Goal: Task Accomplishment & Management: Use online tool/utility

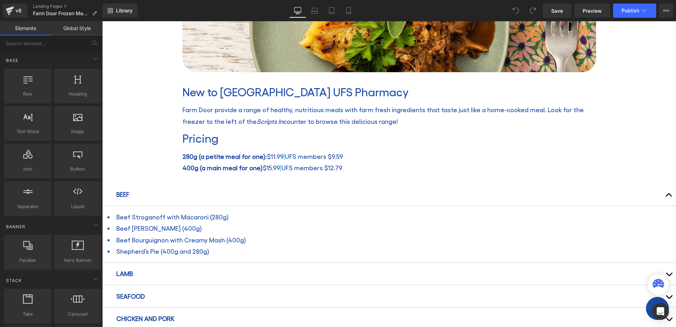
scroll to position [247, 0]
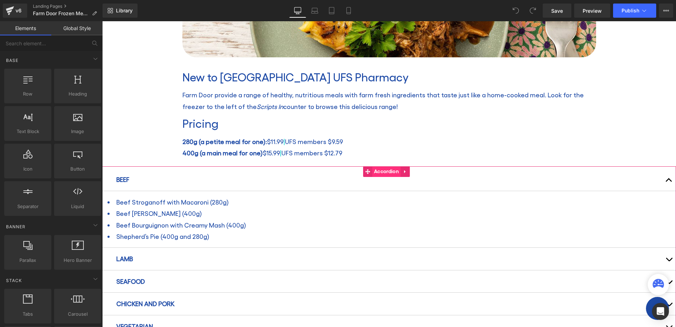
click at [386, 171] on span "Accordion" at bounding box center [386, 172] width 28 height 11
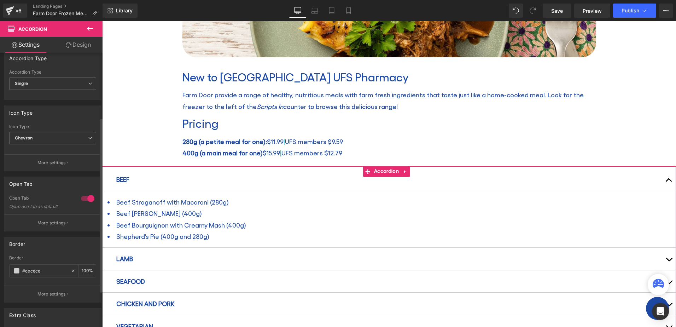
scroll to position [106, 0]
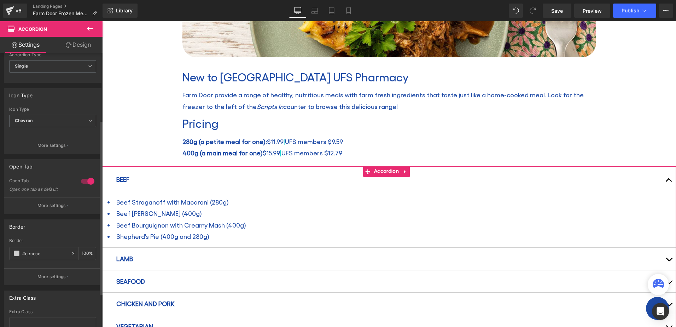
click at [83, 182] on div at bounding box center [87, 180] width 17 height 11
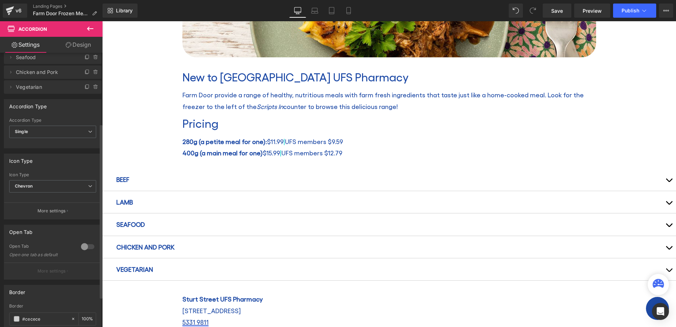
scroll to position [0, 0]
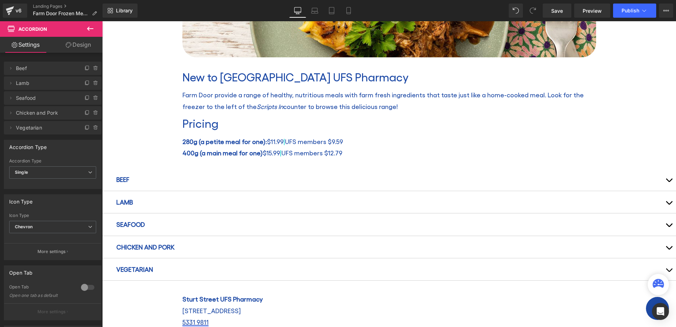
click at [121, 147] on div "Farm Door Frozen Meals Heading Home / Farm Door Frozen Meals Breadcrumbs Row Ro…" at bounding box center [389, 151] width 574 height 631
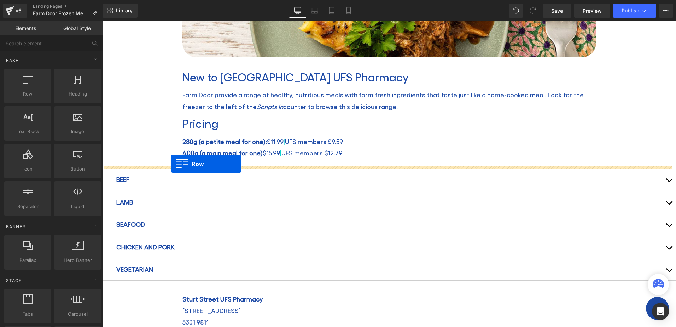
drag, startPoint x: 128, startPoint y: 103, endPoint x: 171, endPoint y: 164, distance: 74.6
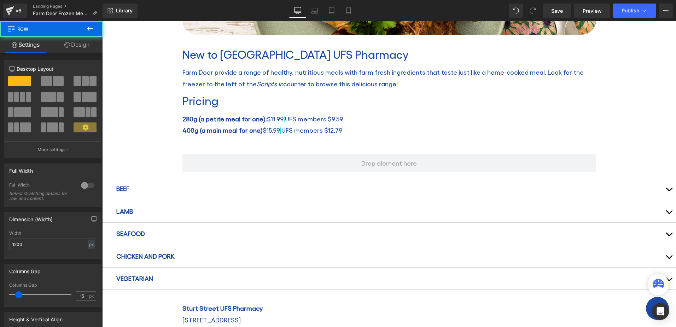
scroll to position [283, 0]
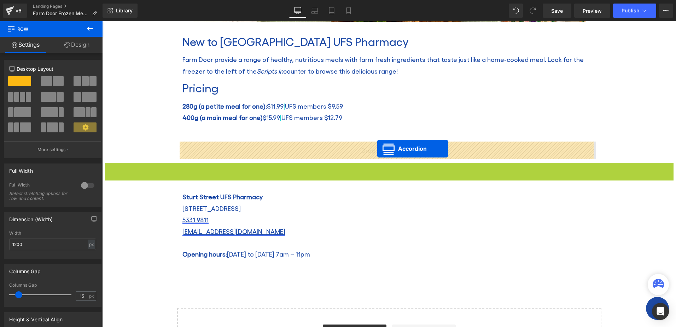
drag, startPoint x: 368, startPoint y: 168, endPoint x: 377, endPoint y: 148, distance: 21.7
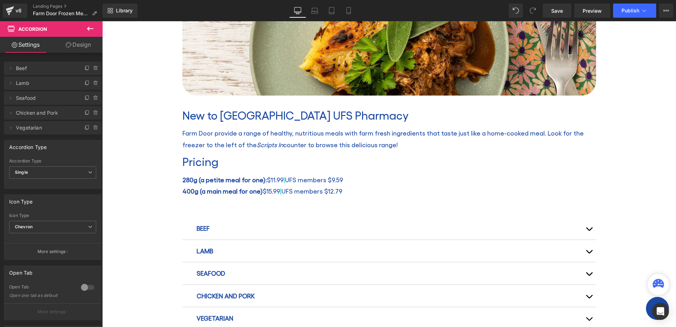
scroll to position [212, 0]
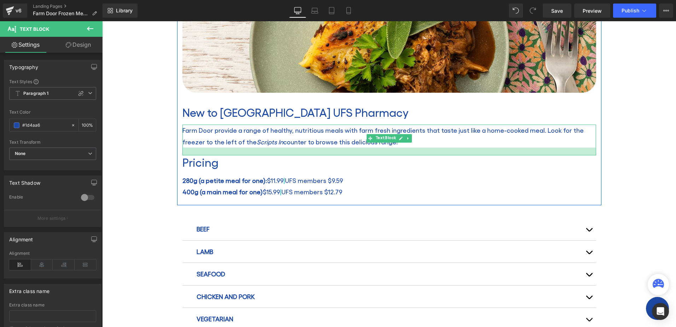
drag, startPoint x: 232, startPoint y: 150, endPoint x: 232, endPoint y: 154, distance: 3.6
click at [232, 154] on div at bounding box center [389, 151] width 414 height 8
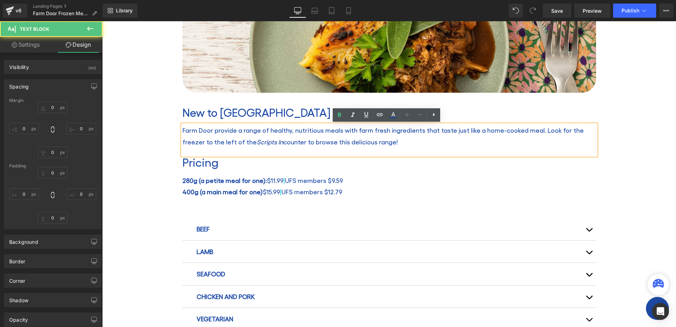
type input "0"
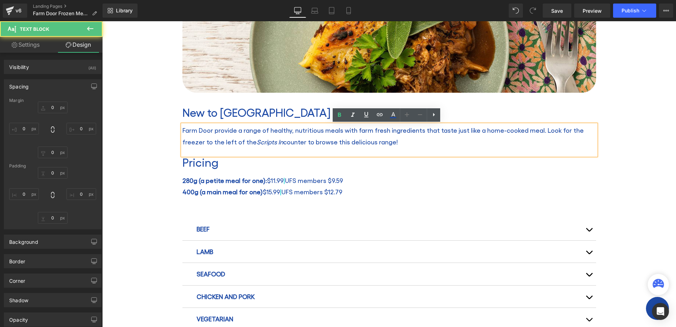
type input "0"
type input "22"
type input "0"
click at [148, 177] on div "Farm Door Frozen Meals Heading Home / Farm Door Frozen Meals Breadcrumbs Row Ro…" at bounding box center [389, 196] width 574 height 649
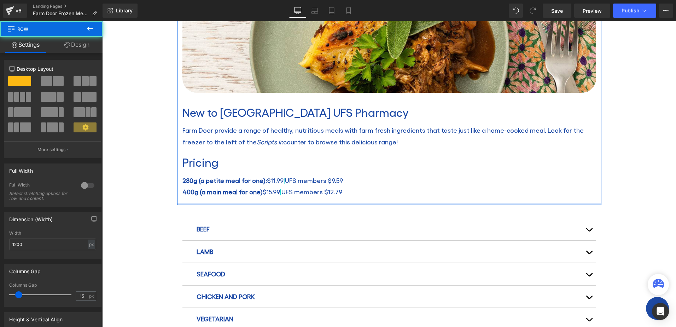
drag, startPoint x: 264, startPoint y: 204, endPoint x: 264, endPoint y: 200, distance: 3.9
click at [264, 200] on div "Image New to [GEOGRAPHIC_DATA] UFS Pharmacy Heading Farm Door provide a range o…" at bounding box center [389, 68] width 424 height 274
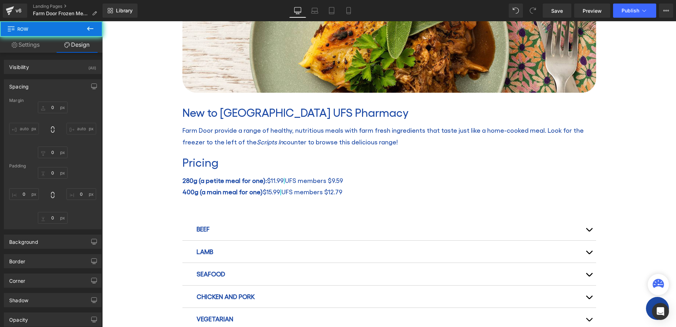
type input "0"
type input "30"
type input "0"
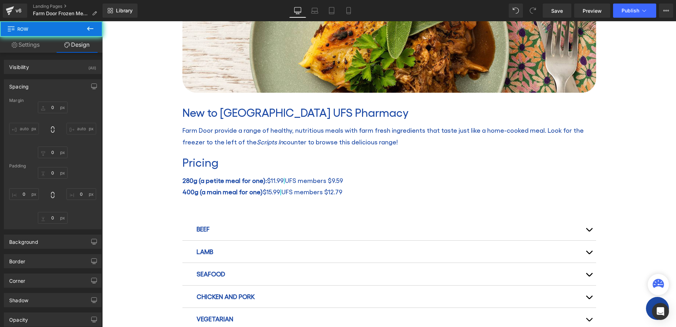
type input "0"
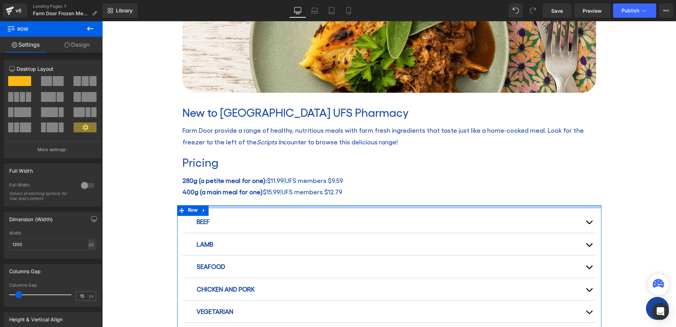
drag, startPoint x: 261, startPoint y: 210, endPoint x: 261, endPoint y: 203, distance: 7.4
click at [261, 203] on div "Farm Door Frozen Meals Heading Home / Farm Door Frozen Meals Breadcrumbs Row Ro…" at bounding box center [389, 193] width 574 height 642
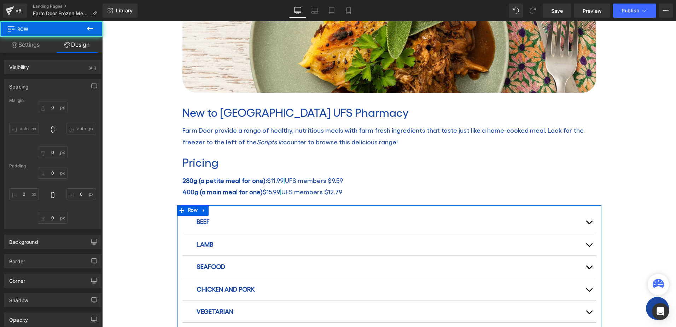
type input "0"
type input "9"
type input "0"
type input "10"
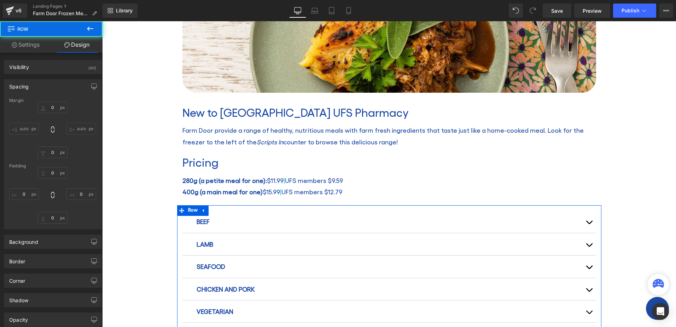
type input "0"
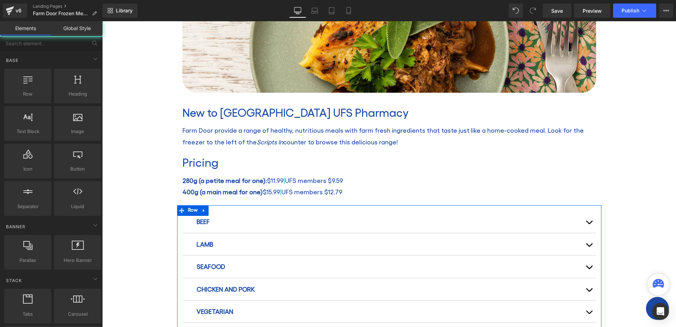
click at [156, 200] on div "Farm Door Frozen Meals Heading Home / Farm Door Frozen Meals Breadcrumbs Row Ro…" at bounding box center [389, 193] width 574 height 642
click at [149, 214] on div "Farm Door Frozen Meals Heading Home / Farm Door Frozen Meals Breadcrumbs Row Ro…" at bounding box center [389, 193] width 574 height 642
click at [157, 226] on div "Farm Door Frozen Meals Heading Home / Farm Door Frozen Meals Breadcrumbs Row Ro…" at bounding box center [389, 193] width 574 height 642
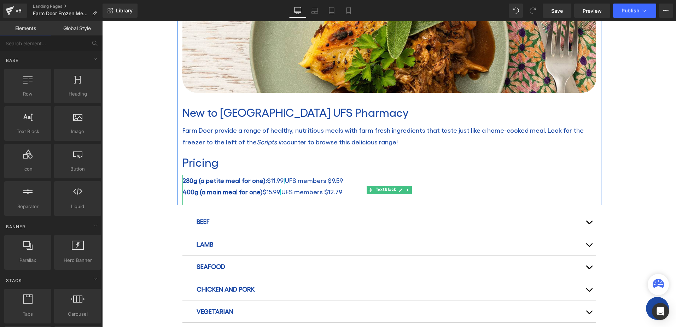
click at [296, 202] on div "280g (a petite meal for one): $11.99 | UFS members $9.59 400g (a main meal for …" at bounding box center [389, 190] width 414 height 31
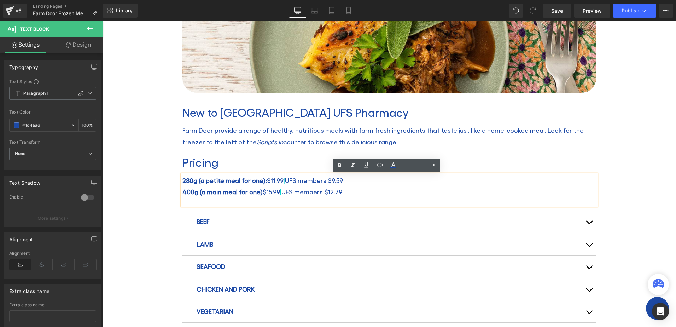
click at [137, 200] on div "Farm Door Frozen Meals Heading Home / Farm Door Frozen Meals Breadcrumbs Row Ro…" at bounding box center [389, 193] width 574 height 642
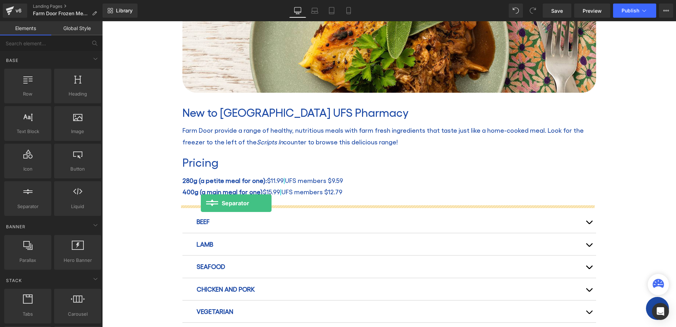
drag, startPoint x: 132, startPoint y: 216, endPoint x: 201, endPoint y: 203, distance: 70.6
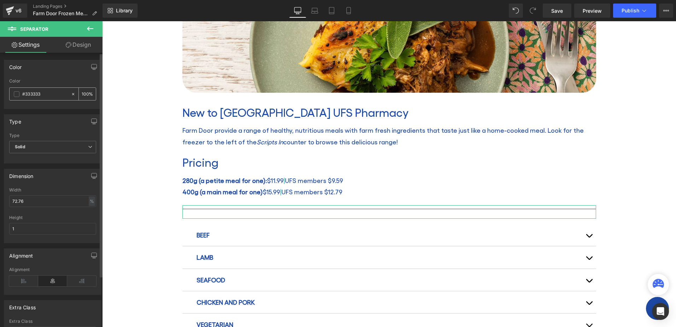
click at [35, 93] on input "#333333" at bounding box center [44, 94] width 45 height 8
click at [15, 93] on span at bounding box center [17, 94] width 6 height 6
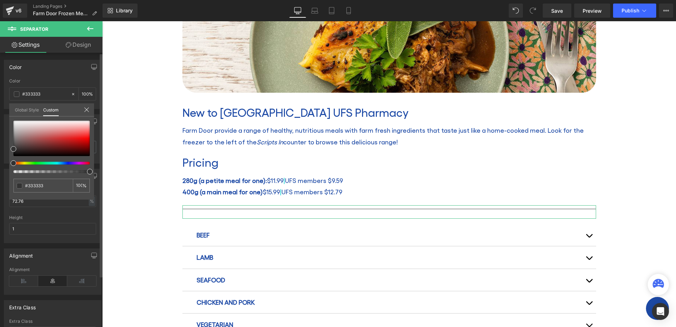
click at [24, 111] on link "Global Style" at bounding box center [27, 109] width 24 height 12
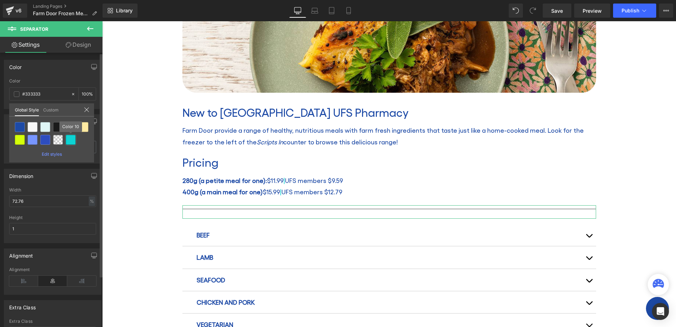
click at [71, 140] on div at bounding box center [71, 140] width 10 height 10
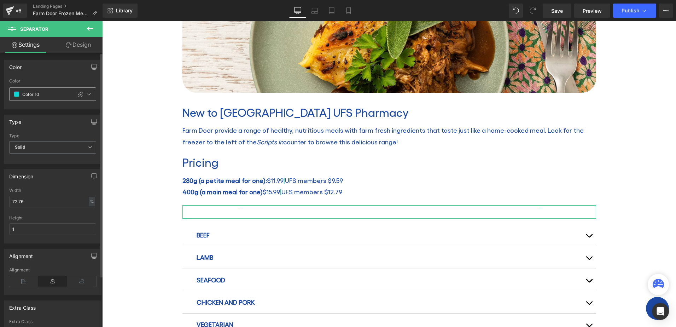
click at [16, 94] on span at bounding box center [17, 94] width 6 height 6
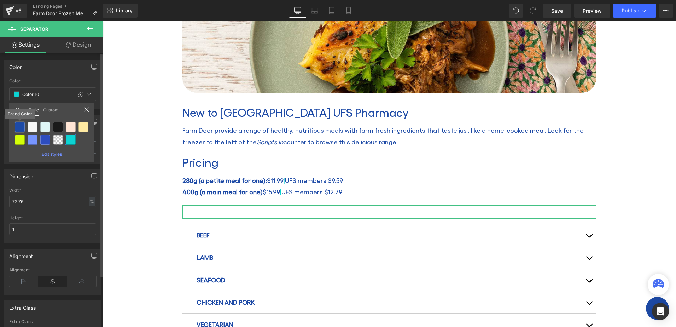
click at [21, 128] on div at bounding box center [20, 127] width 10 height 10
type input "Brand Color"
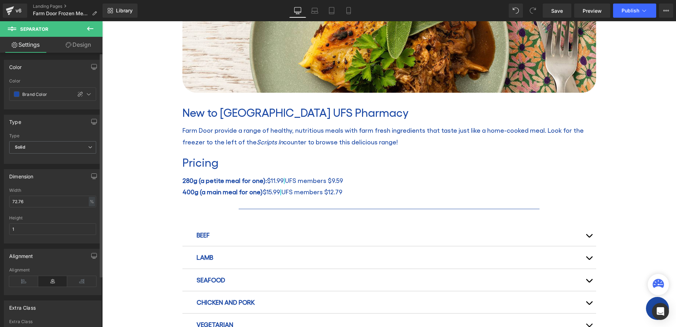
click at [146, 207] on div "Farm Door Frozen Meals Heading Home / Farm Door Frozen Meals Breadcrumbs Row Ro…" at bounding box center [389, 199] width 574 height 655
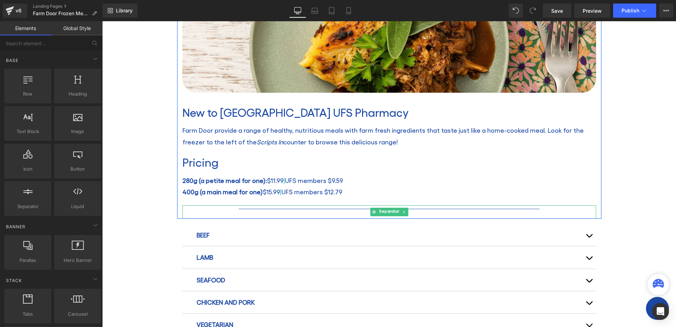
click at [504, 209] on hr at bounding box center [389, 211] width 301 height 4
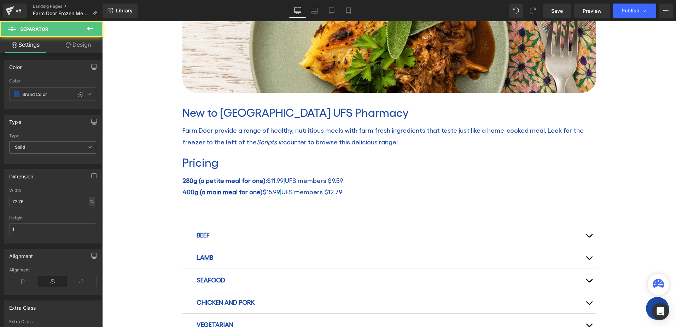
click at [276, 209] on hr at bounding box center [389, 211] width 301 height 4
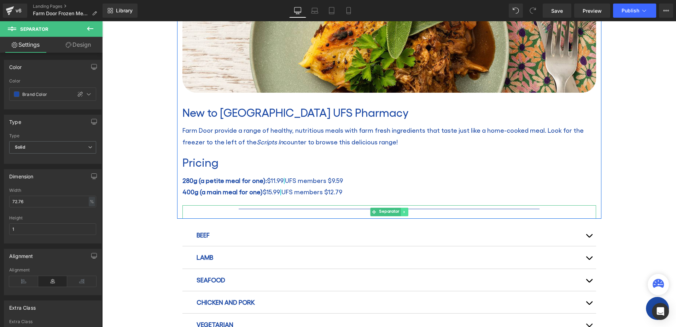
click at [402, 211] on icon at bounding box center [404, 212] width 4 height 4
click at [406, 211] on icon at bounding box center [408, 212] width 4 height 4
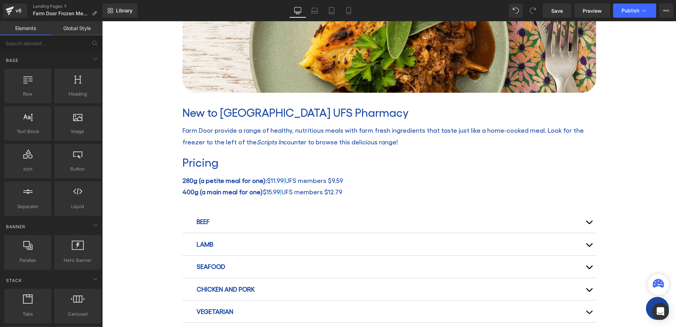
scroll to position [247, 0]
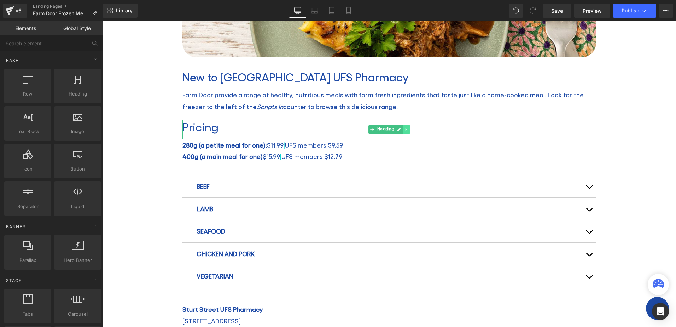
click at [405, 129] on icon at bounding box center [406, 129] width 4 height 4
click at [401, 130] on icon at bounding box center [403, 130] width 4 height 4
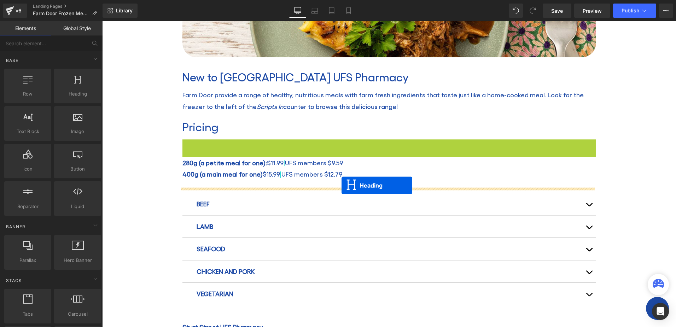
drag, startPoint x: 370, startPoint y: 147, endPoint x: 342, endPoint y: 185, distance: 47.5
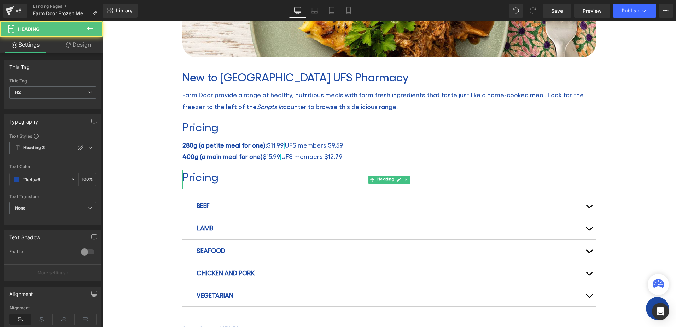
click at [209, 178] on h2 "Pricing" at bounding box center [389, 176] width 414 height 13
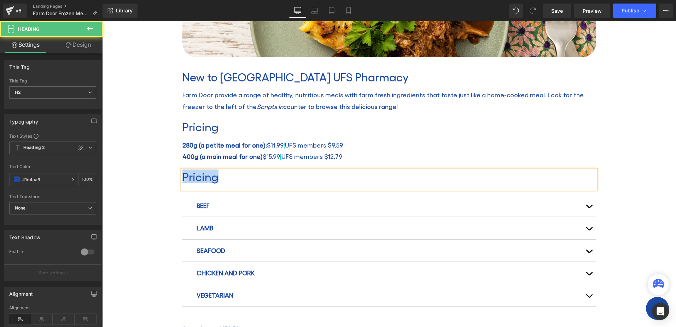
click at [209, 178] on h2 "Pricing" at bounding box center [389, 176] width 414 height 13
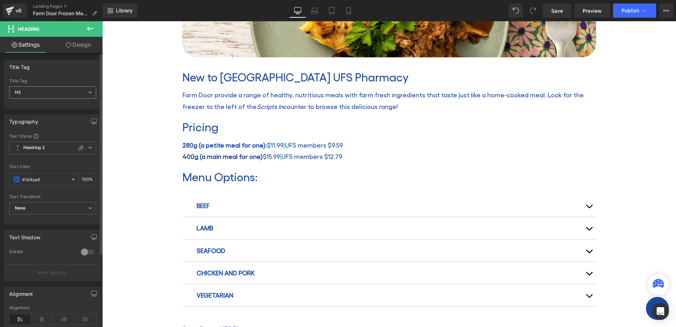
click at [70, 98] on span "H2" at bounding box center [52, 92] width 87 height 12
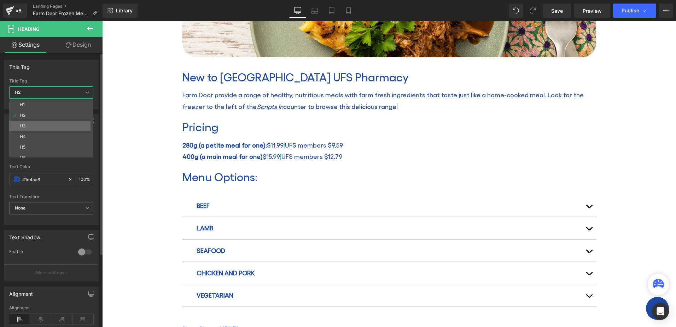
click at [35, 124] on li "H3" at bounding box center [52, 126] width 87 height 11
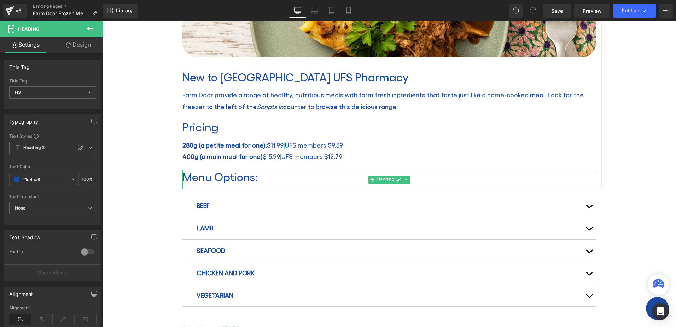
click at [249, 177] on h3 "Menu Options:" at bounding box center [389, 176] width 414 height 13
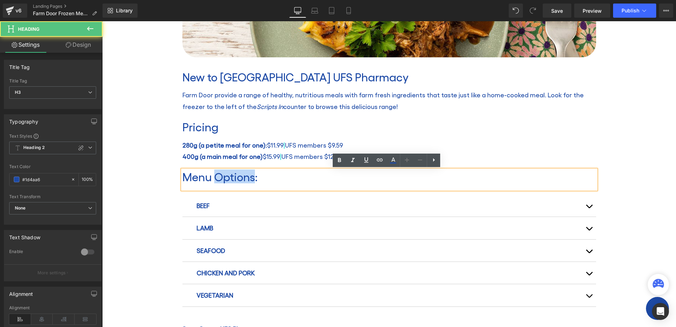
click at [249, 177] on h3 "Menu Options:" at bounding box center [389, 176] width 414 height 13
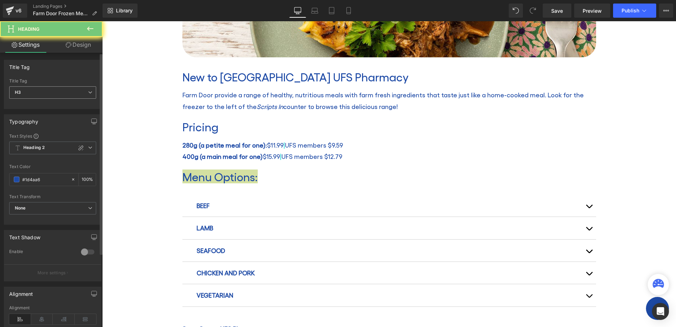
click at [51, 87] on span "H3" at bounding box center [52, 92] width 87 height 12
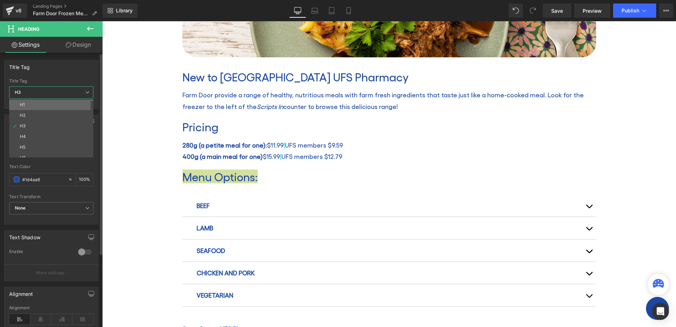
click at [27, 102] on li "H1" at bounding box center [52, 104] width 87 height 11
type input "100"
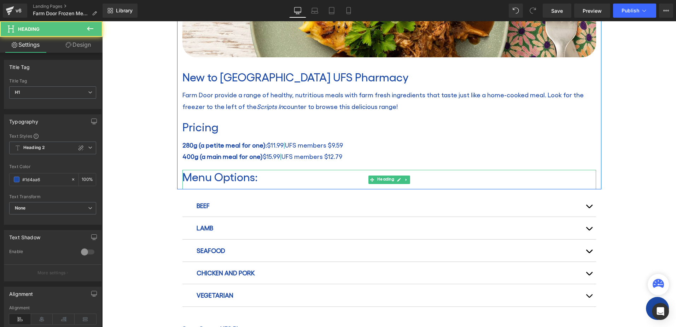
click at [243, 177] on h1 "Menu Options:" at bounding box center [389, 176] width 414 height 13
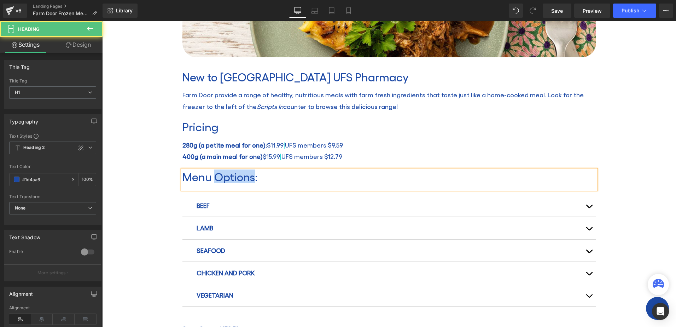
click at [243, 177] on h1 "Menu Options:" at bounding box center [389, 176] width 414 height 13
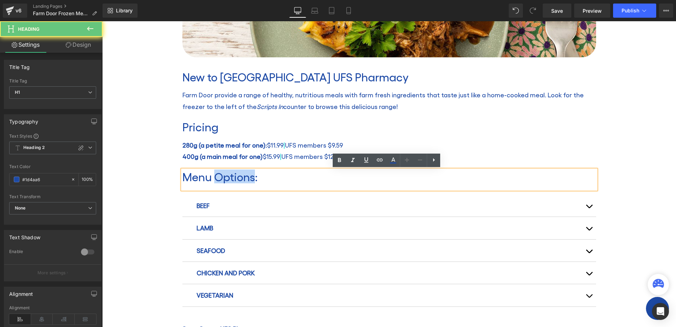
click at [249, 177] on h1 "Menu Options:" at bounding box center [389, 176] width 414 height 13
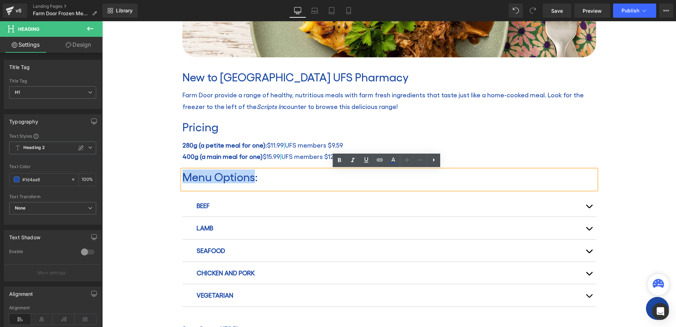
drag, startPoint x: 249, startPoint y: 175, endPoint x: 184, endPoint y: 176, distance: 65.0
click at [184, 176] on h1 "Menu Options:" at bounding box center [389, 176] width 414 height 13
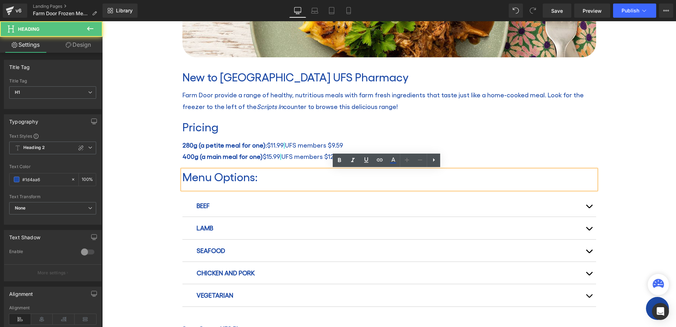
drag, startPoint x: 260, startPoint y: 175, endPoint x: 179, endPoint y: 174, distance: 81.3
click at [182, 174] on div "Menu Options:" at bounding box center [389, 179] width 414 height 19
click at [147, 159] on div "Farm Door Frozen Meals Heading Home / Farm Door Frozen Meals Breadcrumbs Row Ro…" at bounding box center [389, 166] width 574 height 661
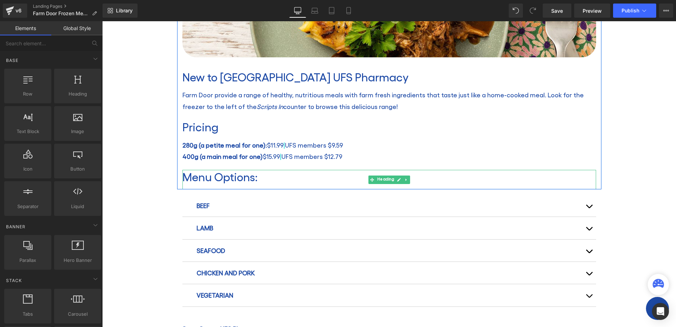
click at [255, 178] on h1 "Menu Options:" at bounding box center [389, 176] width 414 height 13
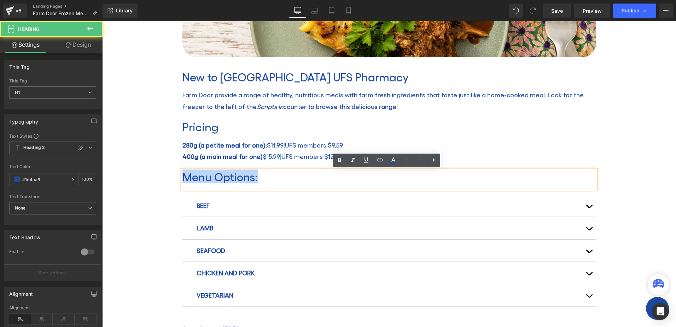
drag, startPoint x: 264, startPoint y: 176, endPoint x: 181, endPoint y: 171, distance: 82.9
click at [182, 171] on h1 "Menu Options:" at bounding box center [389, 176] width 414 height 13
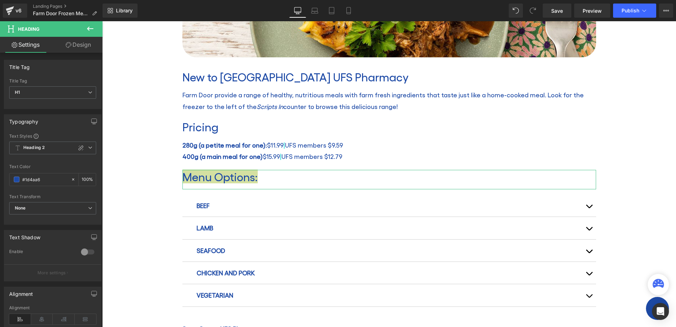
click at [76, 48] on link "Design" at bounding box center [78, 45] width 51 height 16
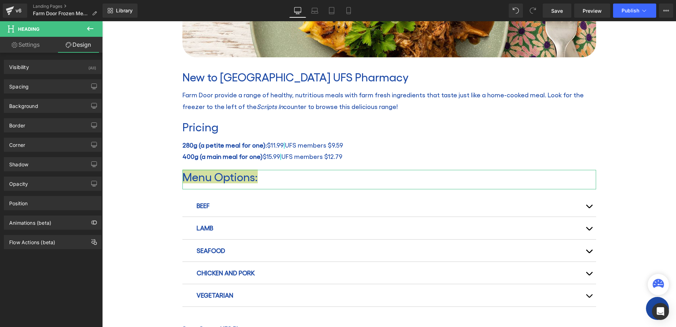
click at [28, 41] on link "Settings" at bounding box center [25, 45] width 51 height 16
type input "100"
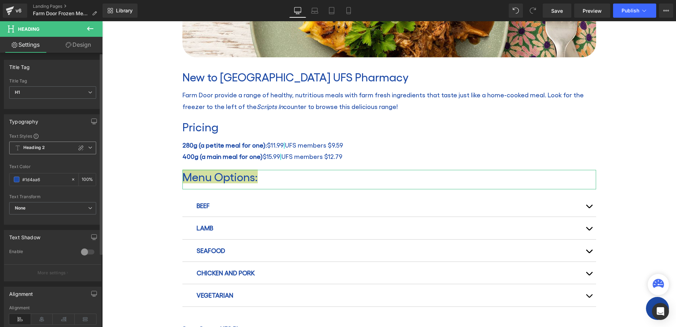
click at [60, 148] on span "Heading 2" at bounding box center [52, 147] width 87 height 13
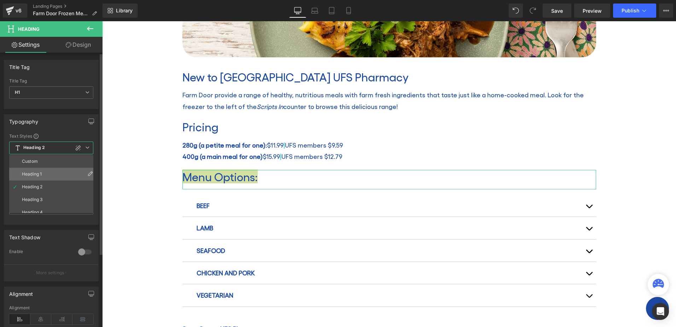
click at [44, 170] on li "Heading 1" at bounding box center [52, 174] width 87 height 13
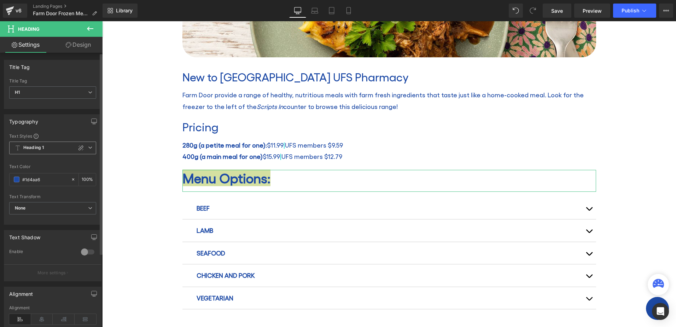
click at [51, 147] on span "Heading 1" at bounding box center [52, 147] width 87 height 13
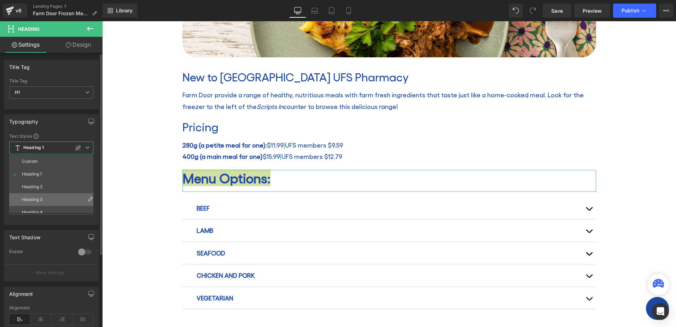
click at [41, 196] on li "Heading 3" at bounding box center [52, 199] width 87 height 13
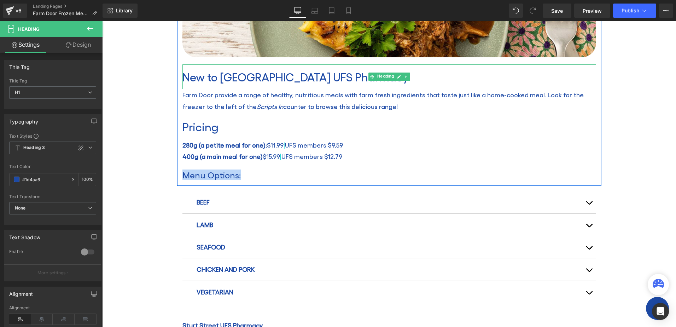
click at [287, 76] on h1 "New to [GEOGRAPHIC_DATA] UFS Pharmacy" at bounding box center [389, 76] width 414 height 13
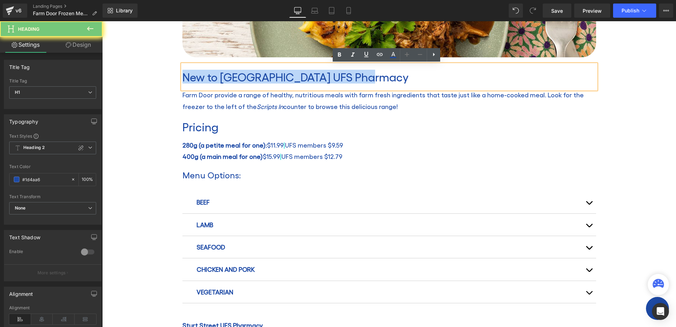
click at [287, 76] on h1 "New to [GEOGRAPHIC_DATA] UFS Pharmacy" at bounding box center [389, 76] width 414 height 13
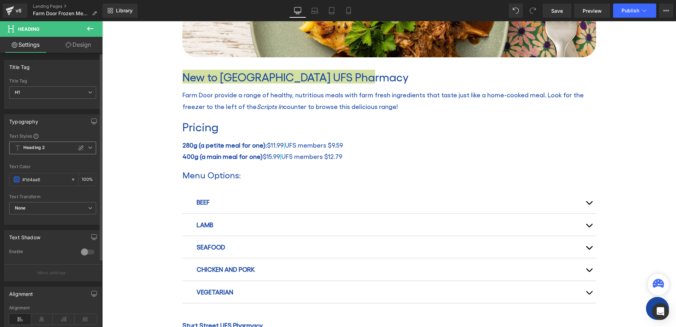
click at [57, 146] on span "Heading 2" at bounding box center [52, 147] width 87 height 13
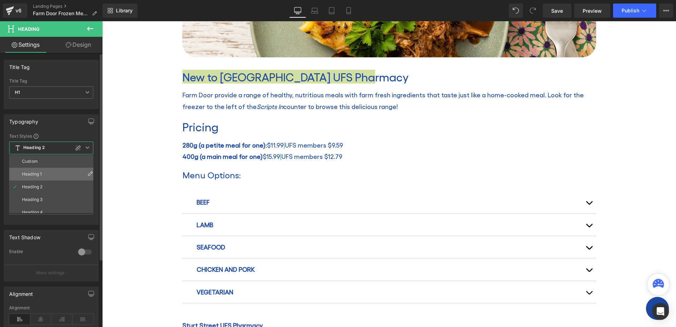
click at [41, 175] on div "Heading 1" at bounding box center [32, 173] width 20 height 5
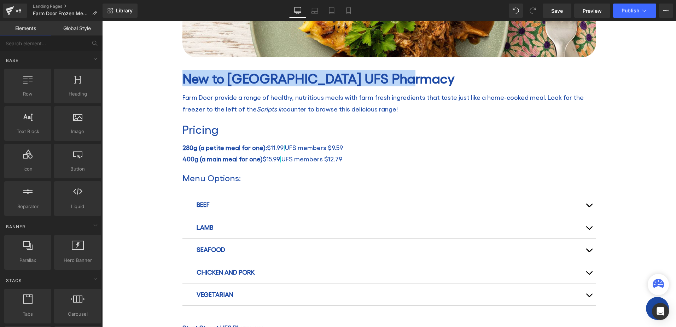
click at [152, 129] on div "Farm Door Frozen Meals Heading Home / Farm Door Frozen Meals Breadcrumbs Row Ro…" at bounding box center [389, 166] width 574 height 660
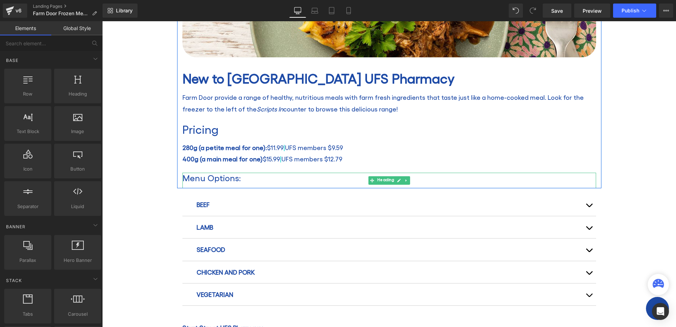
click at [222, 179] on h1 "Menu Options:" at bounding box center [389, 178] width 414 height 10
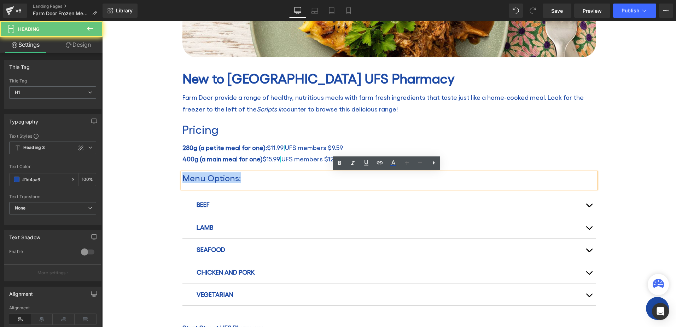
drag, startPoint x: 239, startPoint y: 178, endPoint x: 174, endPoint y: 175, distance: 65.1
click at [174, 175] on div "Farm Door Frozen Meals Heading Home / Farm Door Frozen Meals Breadcrumbs Row Ro…" at bounding box center [389, 166] width 574 height 660
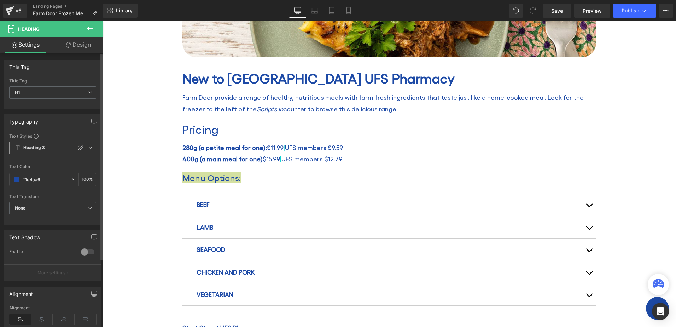
click at [46, 146] on span "Heading 3" at bounding box center [52, 147] width 87 height 13
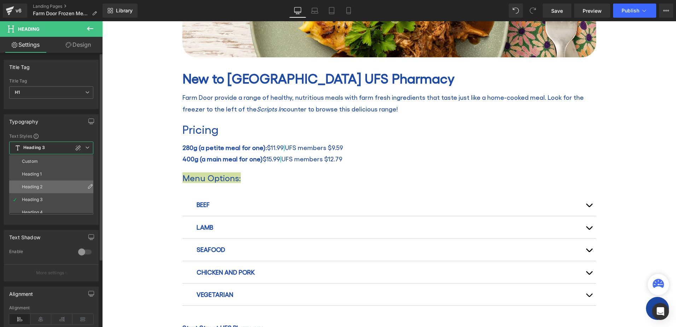
click at [35, 181] on li "Heading 2" at bounding box center [52, 186] width 87 height 13
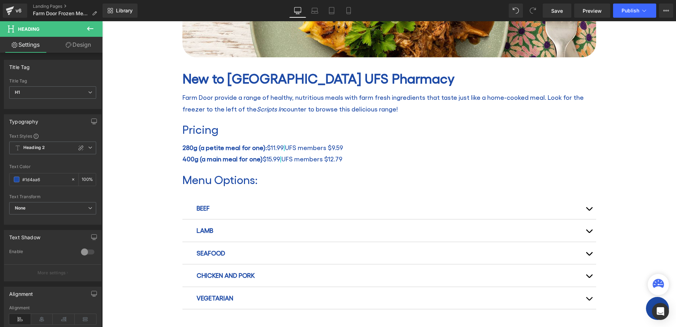
click at [144, 119] on div "Farm Door Frozen Meals Heading Home / Farm Door Frozen Meals Breadcrumbs Row Ro…" at bounding box center [389, 168] width 574 height 664
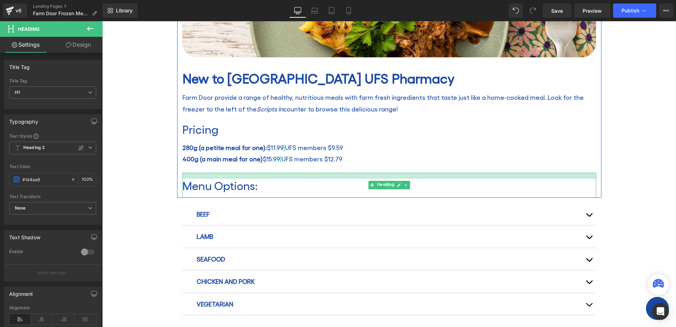
drag, startPoint x: 237, startPoint y: 173, endPoint x: 238, endPoint y: 179, distance: 6.1
click at [238, 179] on div "Menu Options: Heading" at bounding box center [389, 185] width 414 height 25
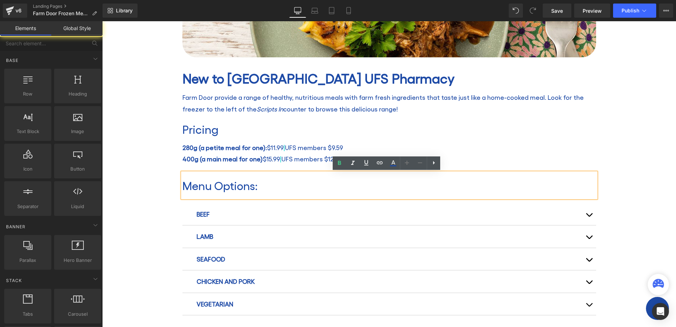
click at [147, 179] on div "Farm Door Frozen Meals Heading Home / Farm Door Frozen Meals Breadcrumbs Row Ro…" at bounding box center [389, 171] width 574 height 670
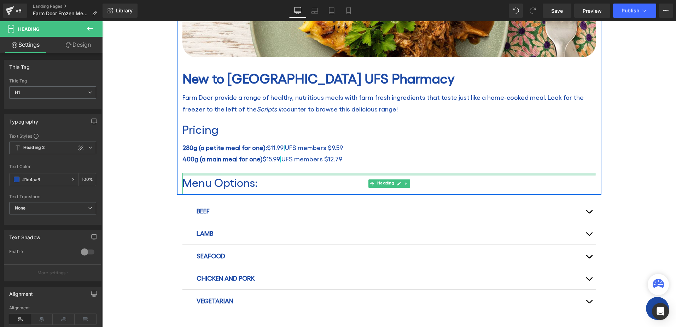
click at [212, 173] on div at bounding box center [389, 174] width 414 height 3
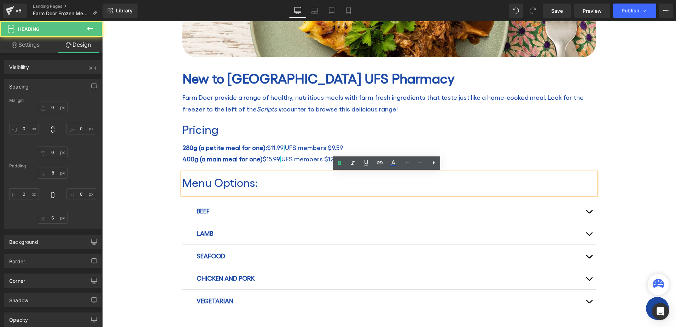
click at [138, 183] on div "Farm Door Frozen Meals Heading Home / Farm Door Frozen Meals Breadcrumbs Row Ro…" at bounding box center [389, 169] width 574 height 666
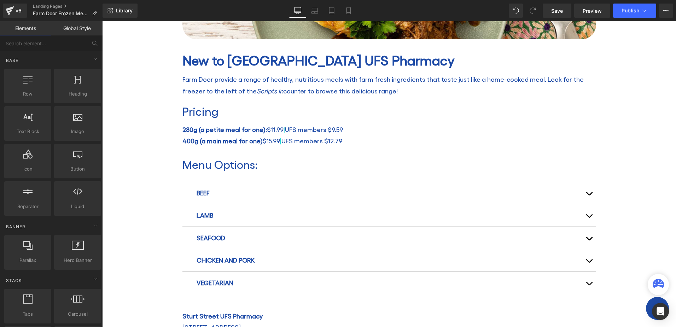
scroll to position [283, 0]
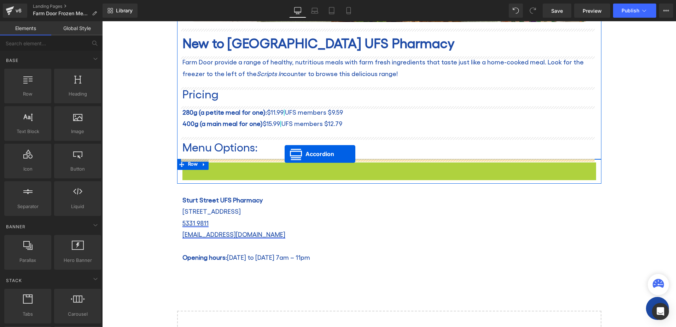
drag, startPoint x: 380, startPoint y: 168, endPoint x: 284, endPoint y: 154, distance: 96.8
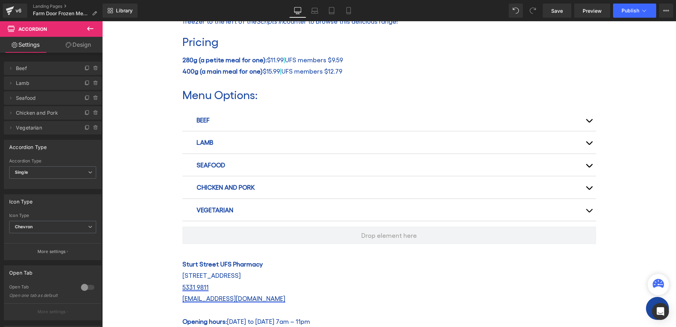
scroll to position [354, 0]
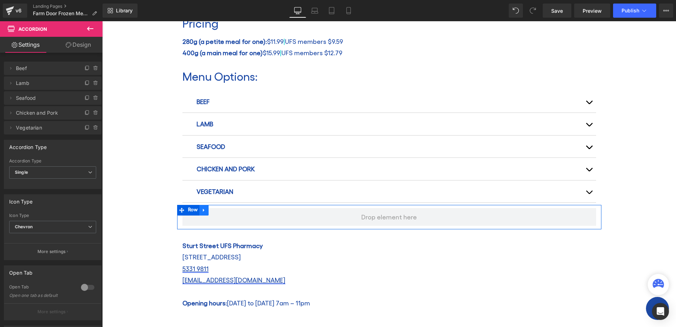
click at [203, 209] on icon at bounding box center [204, 210] width 5 height 5
click at [220, 209] on icon at bounding box center [222, 210] width 5 height 5
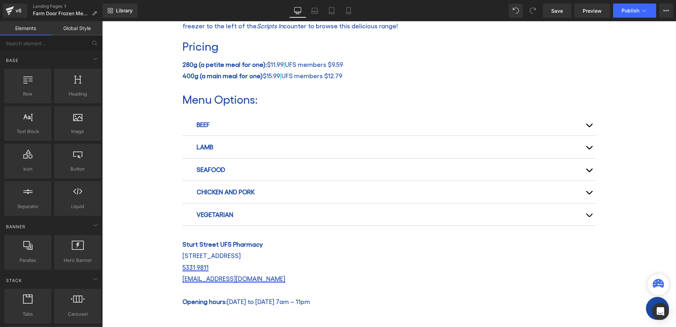
scroll to position [318, 0]
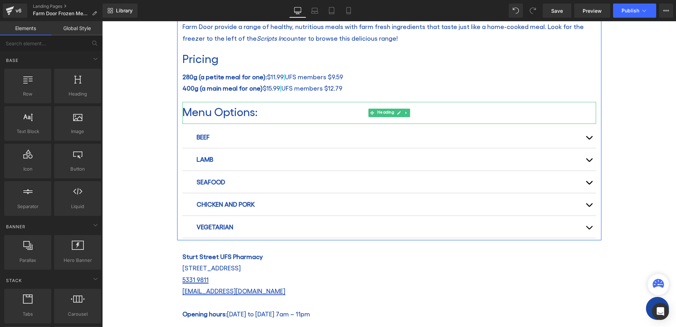
click at [216, 121] on div "Menu Options:" at bounding box center [389, 113] width 414 height 22
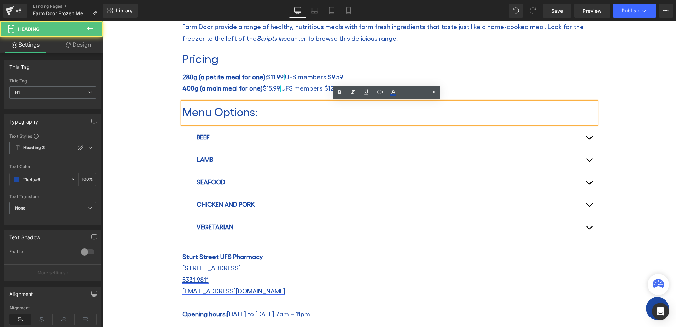
click at [216, 124] on div "BEEF Text Block Beef Stroganoff with Macaroni (280g) Beef Ragu Lasagne (400g) B…" at bounding box center [389, 182] width 414 height 116
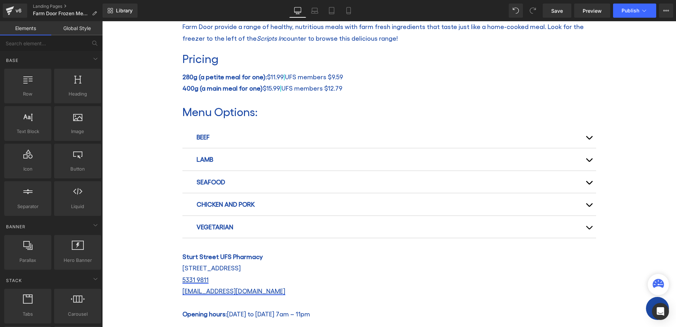
click at [158, 109] on div "Farm Door Frozen Meals Heading Home / Farm Door Frozen Meals Breadcrumbs Row Ro…" at bounding box center [389, 96] width 574 height 660
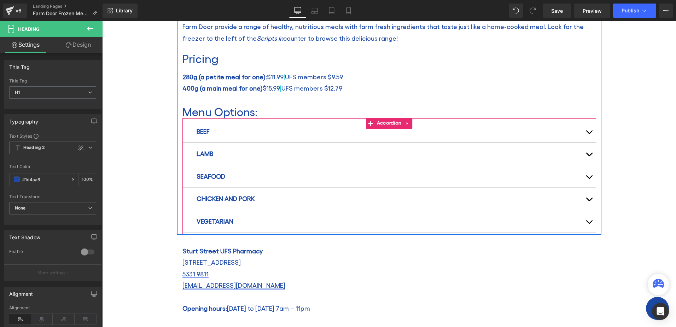
click at [220, 120] on div "Image New to [GEOGRAPHIC_DATA] UFS Pharmacy Heading Farm Door provide a range o…" at bounding box center [389, 34] width 424 height 399
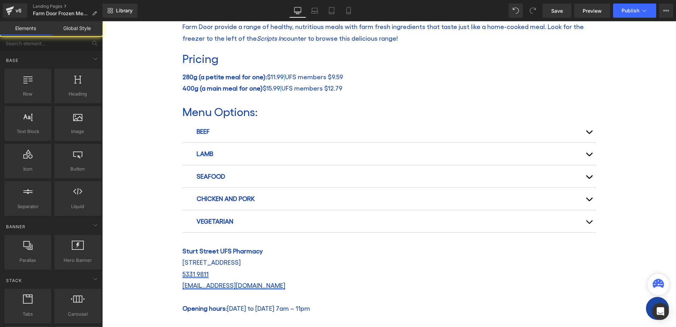
click at [147, 121] on div "Farm Door Frozen Meals Heading Home / Farm Door Frozen Meals Breadcrumbs Row Ro…" at bounding box center [389, 93] width 574 height 654
click at [223, 114] on h1 "Menu Options:" at bounding box center [389, 111] width 414 height 13
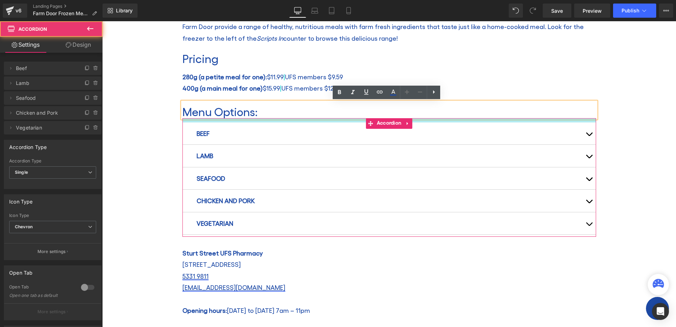
click at [228, 121] on div at bounding box center [389, 120] width 414 height 4
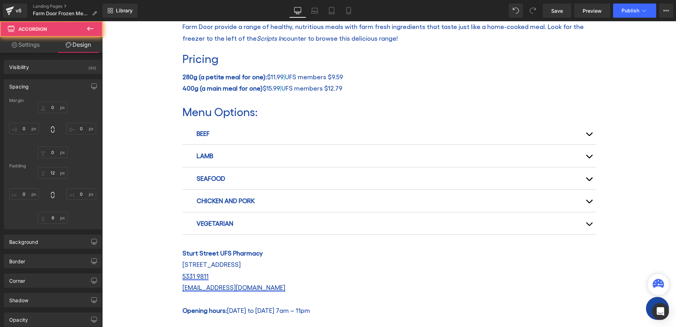
click at [177, 118] on div "Image New to [GEOGRAPHIC_DATA] UFS Pharmacy Heading Farm Door provide a range o…" at bounding box center [389, 35] width 424 height 401
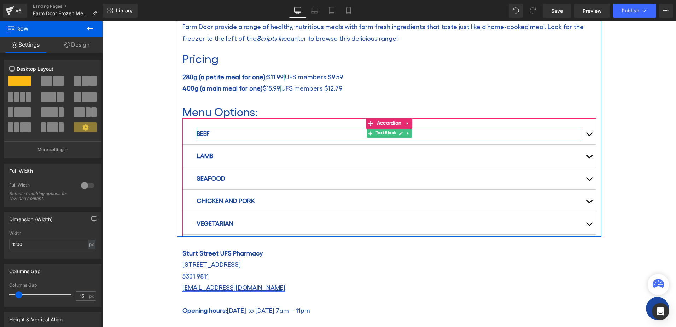
click at [202, 133] on span "BEEF" at bounding box center [203, 132] width 13 height 7
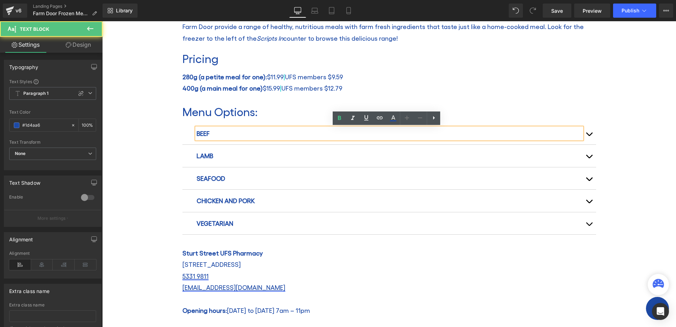
click at [199, 132] on span "BEEF" at bounding box center [203, 132] width 13 height 7
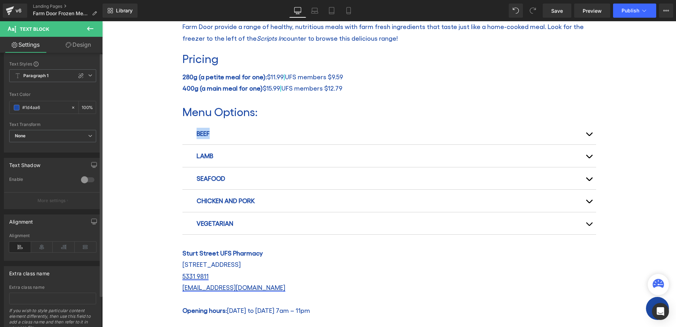
scroll to position [0, 0]
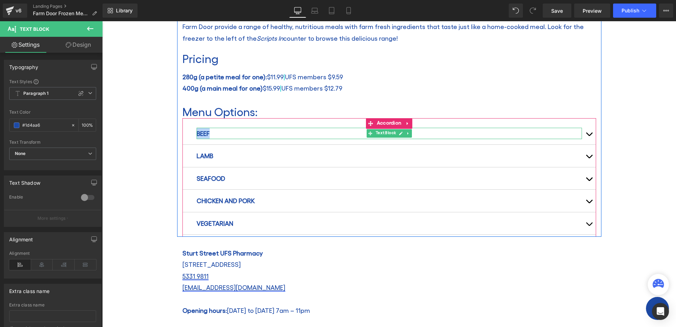
click at [202, 134] on span "BEEF" at bounding box center [203, 132] width 13 height 7
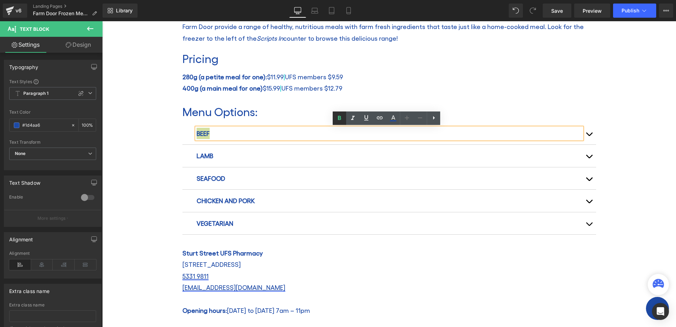
click at [343, 121] on icon at bounding box center [339, 118] width 8 height 8
click at [204, 154] on span "LAMB" at bounding box center [205, 155] width 17 height 7
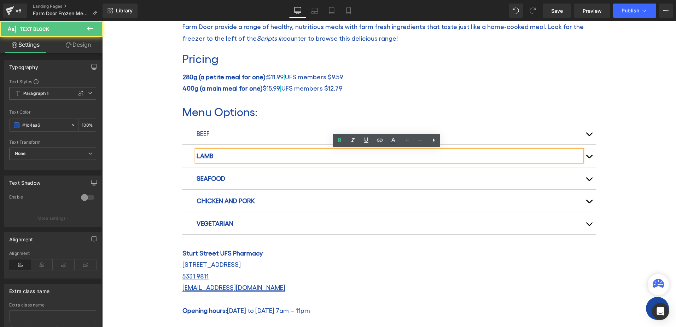
click at [205, 154] on span "LAMB" at bounding box center [205, 155] width 17 height 7
click at [340, 139] on icon at bounding box center [339, 140] width 3 height 4
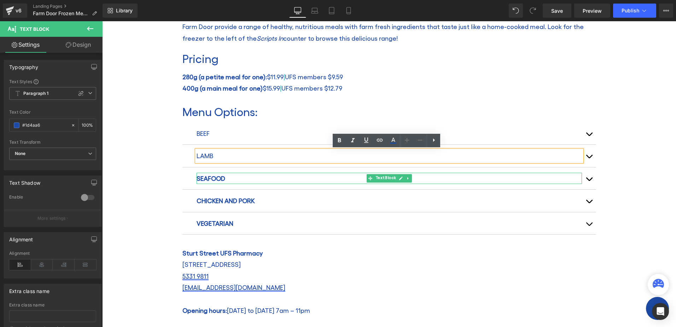
click at [213, 176] on span "SEAFOOD" at bounding box center [211, 177] width 29 height 7
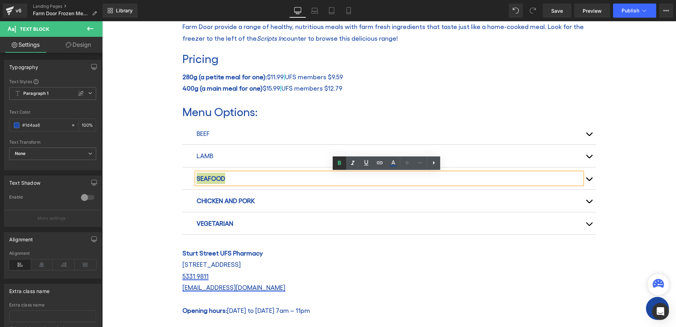
click at [339, 162] on icon at bounding box center [339, 163] width 8 height 8
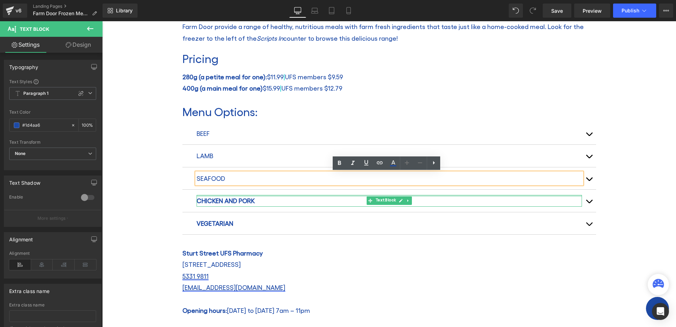
click at [230, 199] on span "CHICKEN AND PORK" at bounding box center [226, 200] width 58 height 7
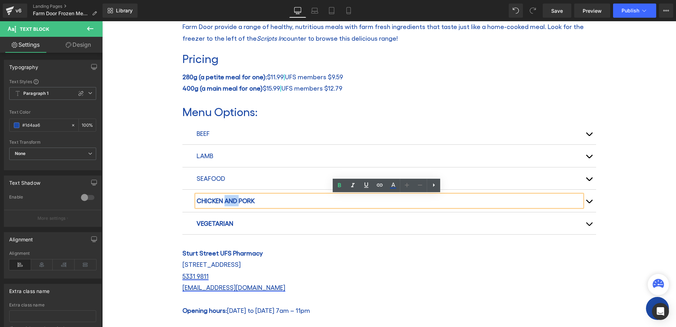
click at [238, 199] on span "CHICKEN AND PORK" at bounding box center [226, 200] width 58 height 7
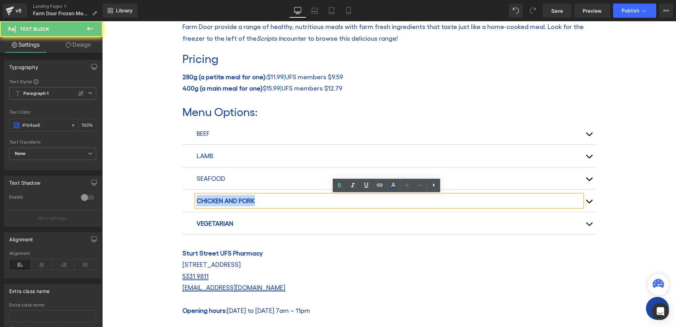
click at [238, 199] on span "CHICKEN AND PORK" at bounding box center [226, 200] width 58 height 7
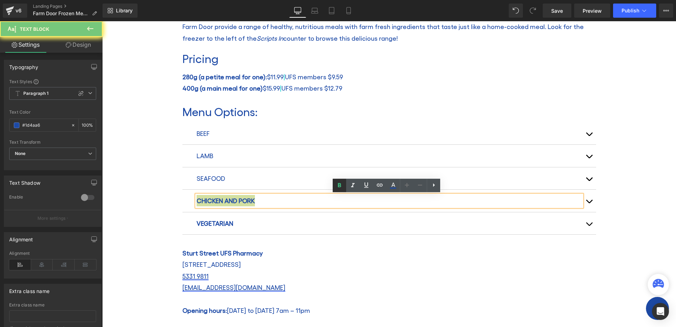
click at [339, 186] on icon at bounding box center [339, 185] width 3 height 4
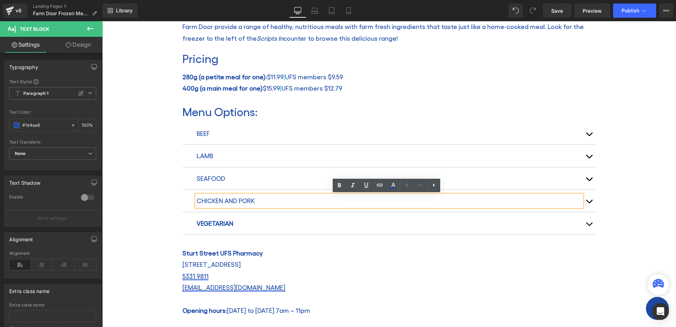
click at [141, 180] on div "Farm Door Frozen Meals Heading Home / Farm Door Frozen Meals Breadcrumbs Row Ro…" at bounding box center [389, 94] width 574 height 656
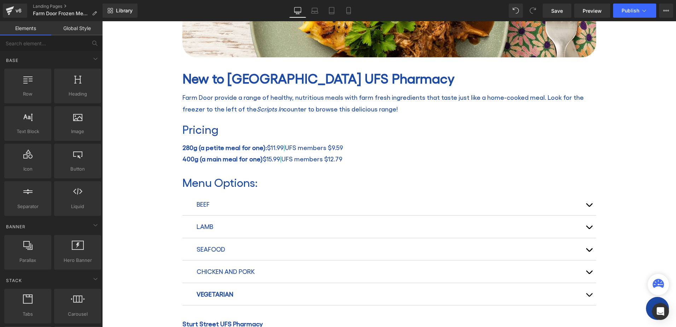
scroll to position [283, 0]
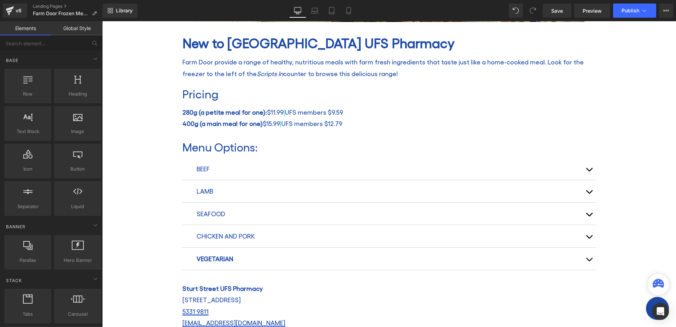
click at [222, 258] on span "VEGETARIAN" at bounding box center [215, 258] width 37 height 7
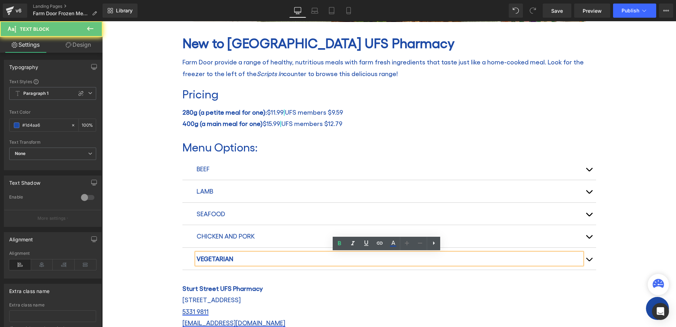
click at [222, 259] on span "VEGETARIAN" at bounding box center [215, 258] width 37 height 7
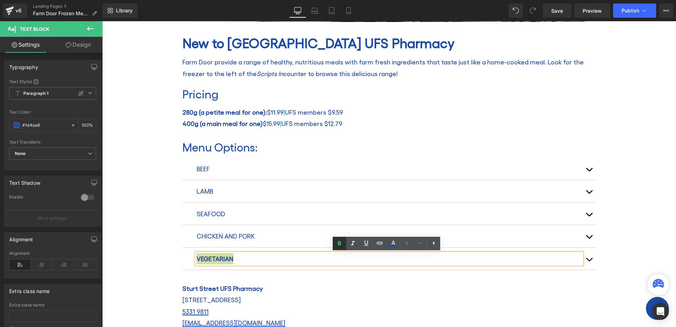
drag, startPoint x: 341, startPoint y: 244, endPoint x: 64, endPoint y: 217, distance: 277.8
click at [341, 244] on icon at bounding box center [339, 243] width 3 height 4
click at [163, 227] on div "Farm Door Frozen Meals Heading Home / Farm Door Frozen Meals Breadcrumbs Row Ro…" at bounding box center [389, 129] width 574 height 656
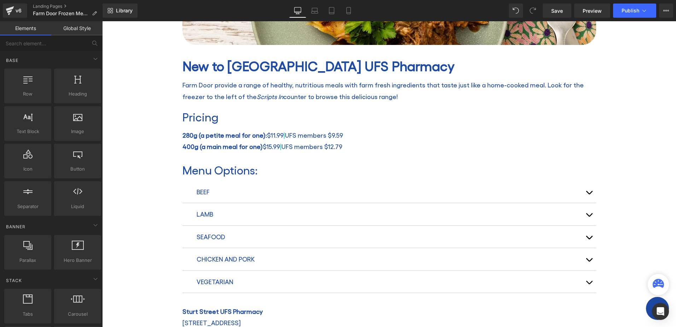
scroll to position [247, 0]
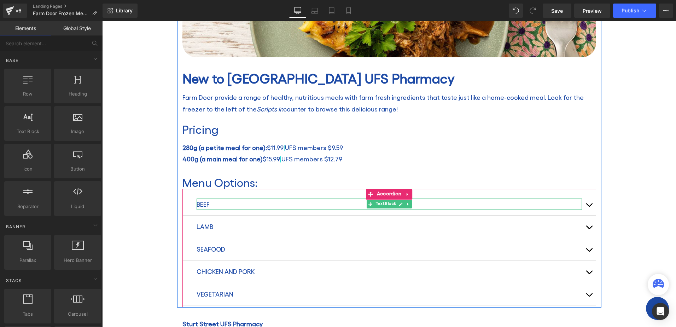
click at [203, 204] on p "BEEF" at bounding box center [389, 203] width 385 height 11
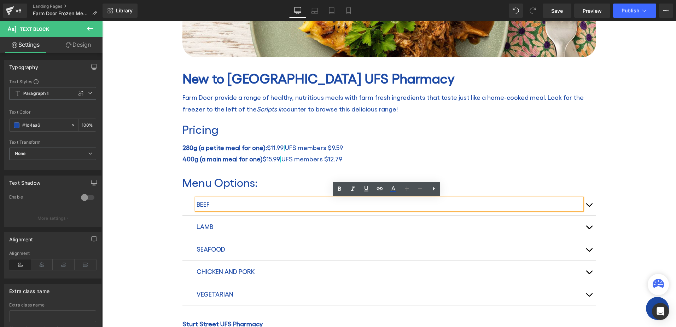
click at [142, 200] on div "Farm Door Frozen Meals Heading Home / Farm Door Frozen Meals Breadcrumbs Row Ro…" at bounding box center [389, 164] width 574 height 656
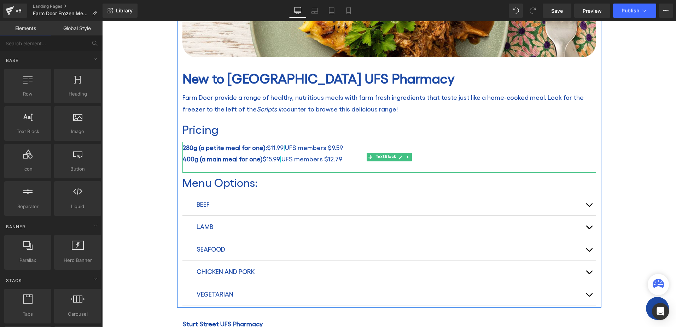
click at [182, 145] on span "280g (a petite meal for one):" at bounding box center [224, 147] width 84 height 7
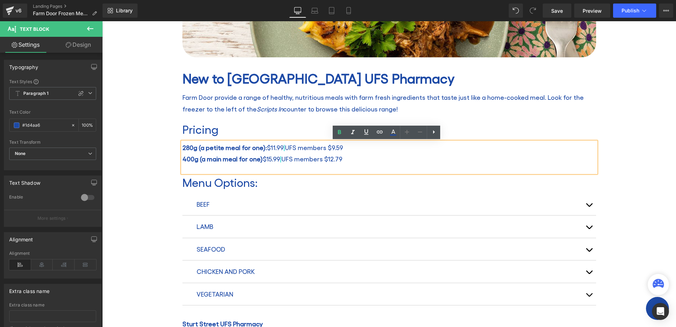
drag, startPoint x: 343, startPoint y: 157, endPoint x: 181, endPoint y: 145, distance: 162.7
click at [182, 145] on div "280g (a petite meal for one): $11.99 | UFS members $9.59 400g (a main meal for …" at bounding box center [389, 157] width 414 height 31
click at [436, 134] on icon at bounding box center [434, 132] width 8 height 8
click at [436, 134] on icon at bounding box center [433, 132] width 8 height 8
click at [170, 154] on div "Farm Door Frozen Meals Heading Home / Farm Door Frozen Meals Breadcrumbs Row Ro…" at bounding box center [389, 164] width 574 height 656
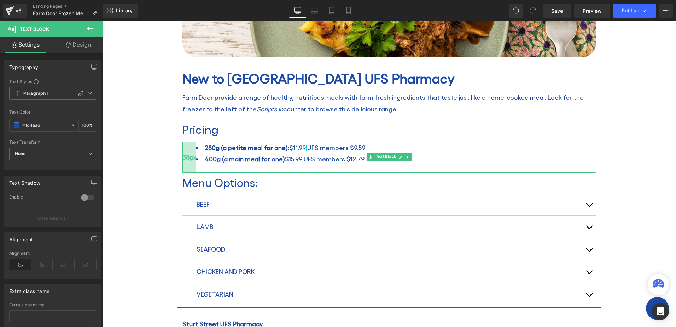
drag, startPoint x: 180, startPoint y: 153, endPoint x: 193, endPoint y: 156, distance: 13.8
click at [193, 156] on div "38px" at bounding box center [188, 157] width 13 height 31
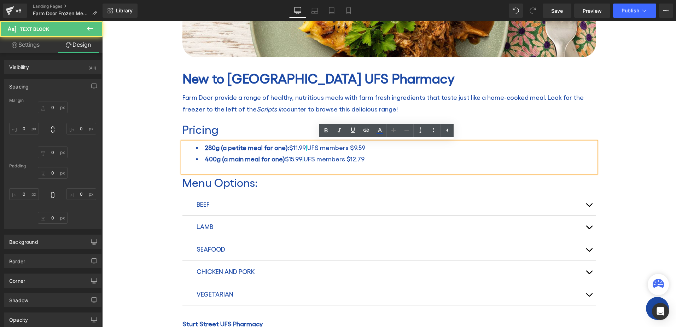
type input "0"
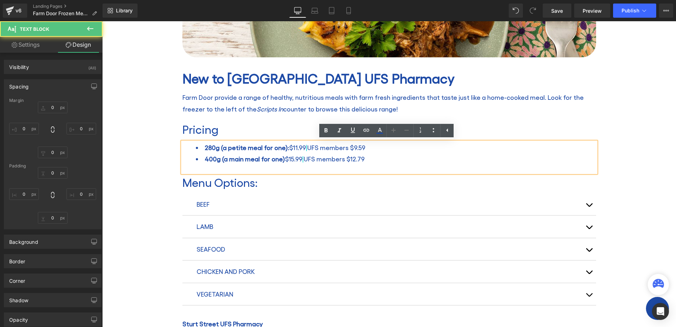
type input "0"
type input "22"
type input "38"
click at [152, 171] on div "Farm Door Frozen Meals Heading Home / Farm Door Frozen Meals Breadcrumbs Row Ro…" at bounding box center [389, 164] width 574 height 656
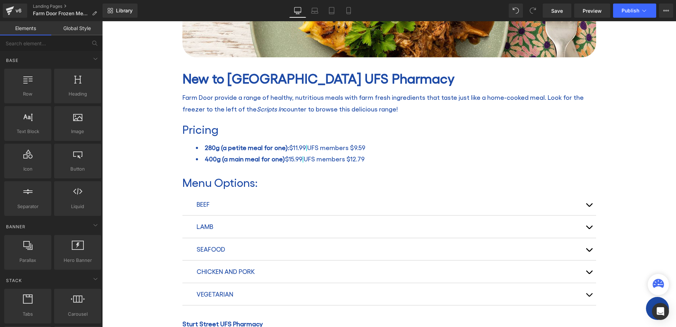
click at [280, 155] on span "400g (a main meal for one)" at bounding box center [245, 158] width 80 height 7
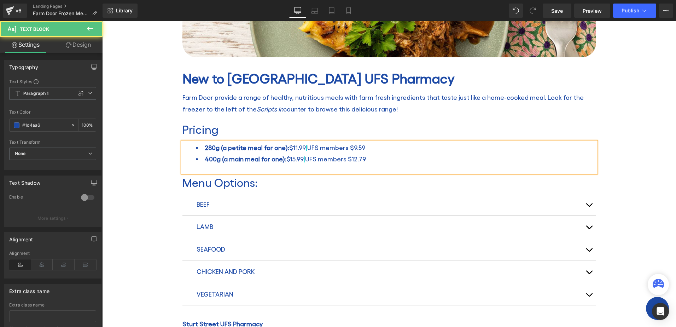
drag, startPoint x: 198, startPoint y: 158, endPoint x: 184, endPoint y: 160, distance: 14.3
click at [184, 160] on div "280g (a petite meal for one): $11.99 | UFS members $9.59 400g (a main meal for …" at bounding box center [389, 157] width 414 height 31
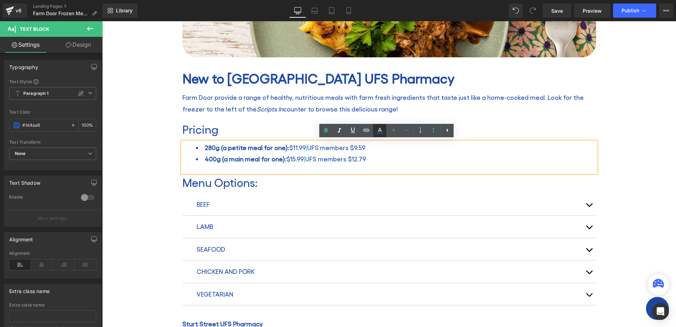
click at [379, 129] on icon at bounding box center [379, 130] width 8 height 8
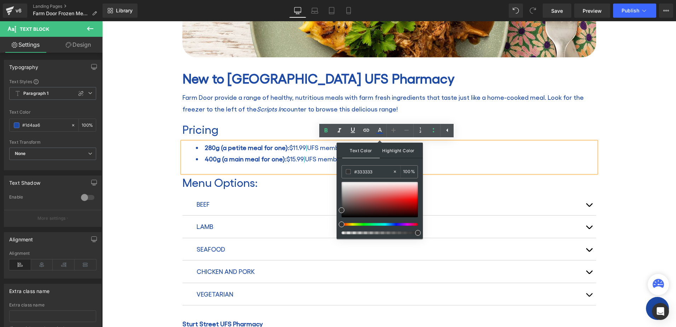
click at [390, 149] on span "Highlight Color" at bounding box center [398, 149] width 37 height 15
click at [361, 147] on span "Text Color" at bounding box center [360, 149] width 37 height 15
click at [395, 149] on span "Highlight Color" at bounding box center [398, 149] width 37 height 15
click at [361, 148] on span "Text Color" at bounding box center [360, 149] width 37 height 15
click at [385, 224] on div at bounding box center [377, 224] width 76 height 3
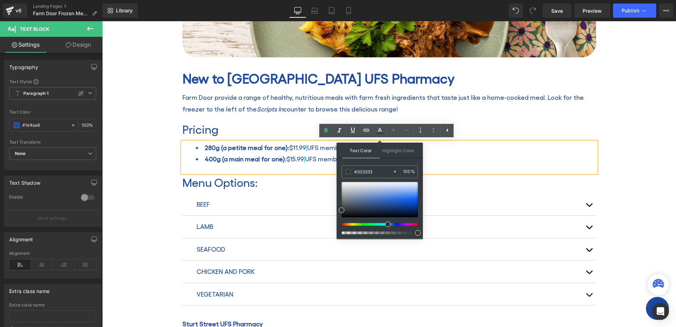
click at [383, 223] on div at bounding box center [377, 224] width 76 height 3
type input "#81add9"
click at [382, 193] on div at bounding box center [380, 199] width 76 height 35
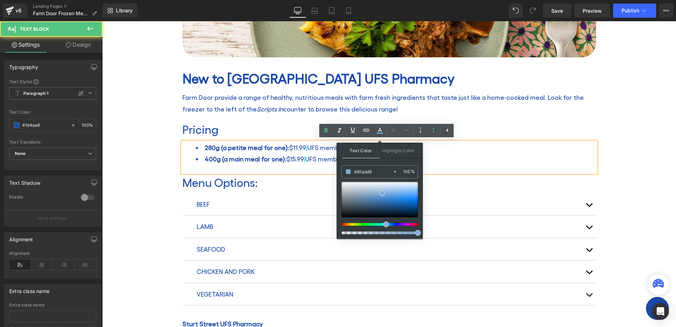
click at [247, 159] on span "400g (a main meal for one):" at bounding box center [246, 158] width 82 height 7
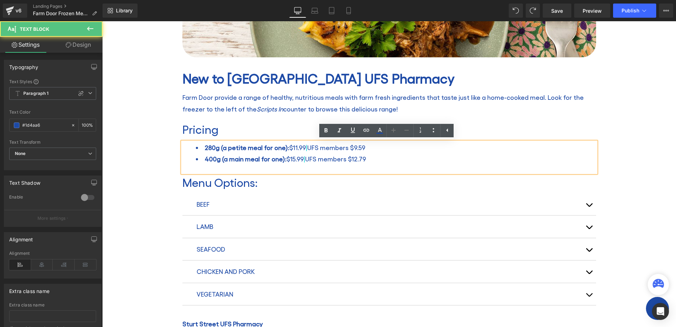
click at [383, 162] on li "400g (a main meal for one): $15.99 | UFS members $12.79" at bounding box center [396, 158] width 400 height 11
click at [156, 158] on div "Farm Door Frozen Meals Heading Home / Farm Door Frozen Meals Breadcrumbs Row Ro…" at bounding box center [389, 164] width 574 height 656
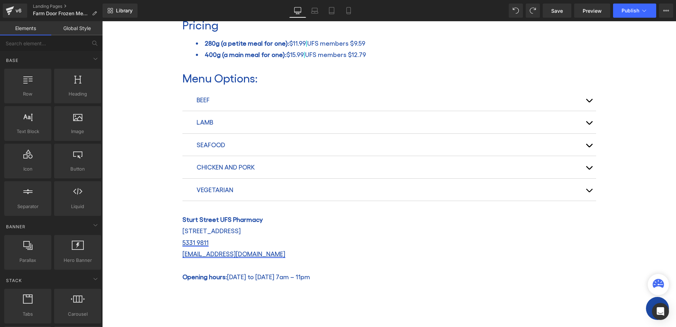
scroll to position [354, 0]
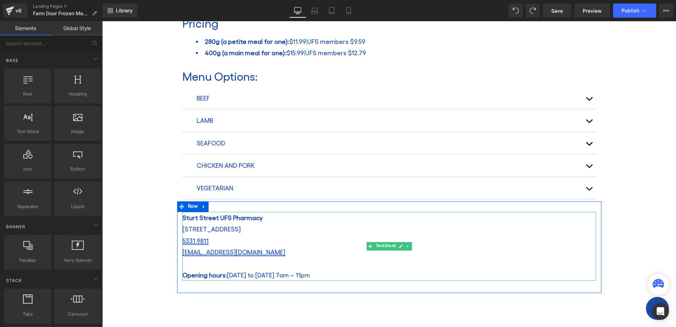
click at [203, 218] on span "Sturt Street UFS Pharmacy" at bounding box center [222, 217] width 80 height 7
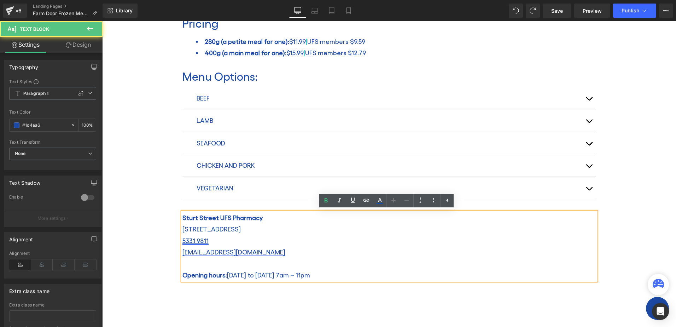
click at [182, 217] on span "Sturt Street UFS Pharmacy" at bounding box center [222, 217] width 80 height 7
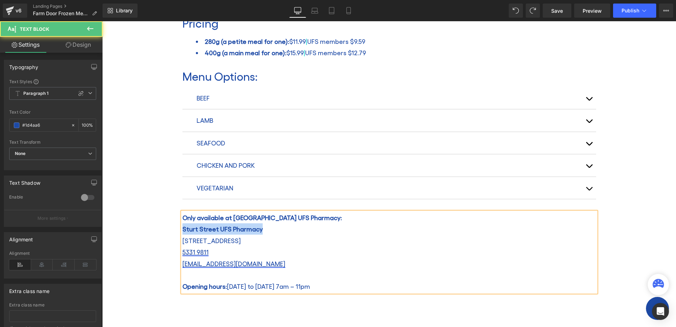
drag, startPoint x: 261, startPoint y: 227, endPoint x: 176, endPoint y: 230, distance: 84.6
click at [177, 230] on div "Only available at [GEOGRAPHIC_DATA] UFS Pharmacy: [GEOGRAPHIC_DATA] UFS Pharmac…" at bounding box center [389, 252] width 424 height 80
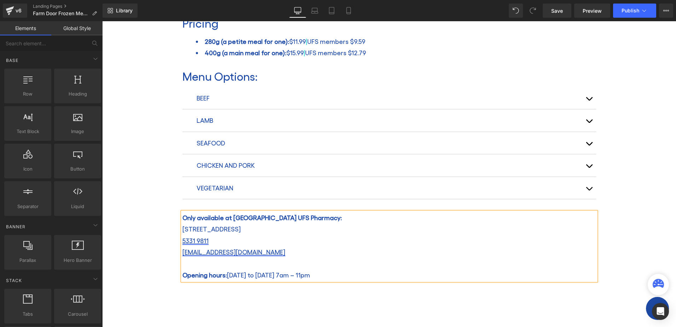
click at [143, 246] on div "Farm Door Frozen Meals Heading Home / Farm Door Frozen Meals Breadcrumbs Row Ro…" at bounding box center [389, 58] width 574 height 656
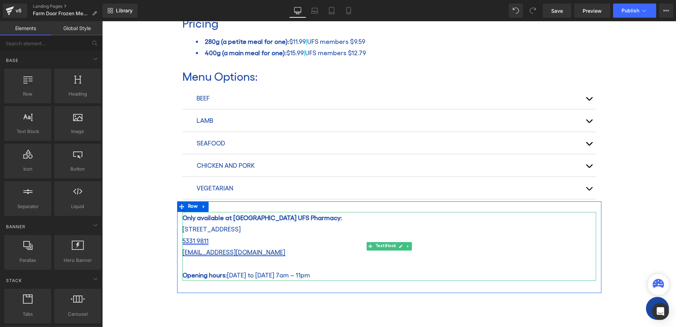
click at [304, 217] on span "Only available at [GEOGRAPHIC_DATA] UFS Pharmacy:" at bounding box center [261, 217] width 159 height 7
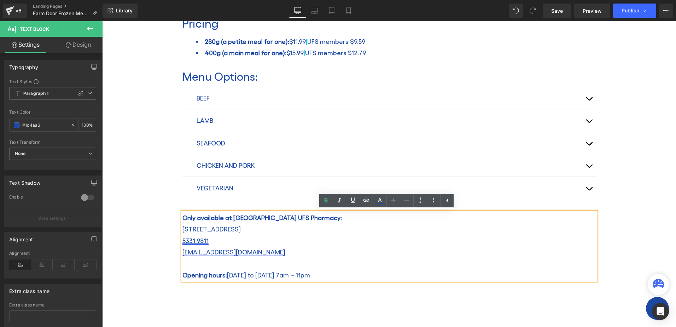
click at [132, 217] on div "Farm Door Frozen Meals Heading Home / Farm Door Frozen Meals Breadcrumbs Row Ro…" at bounding box center [389, 58] width 574 height 656
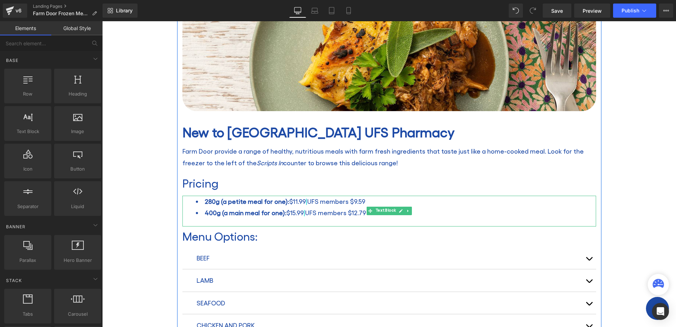
scroll to position [177, 0]
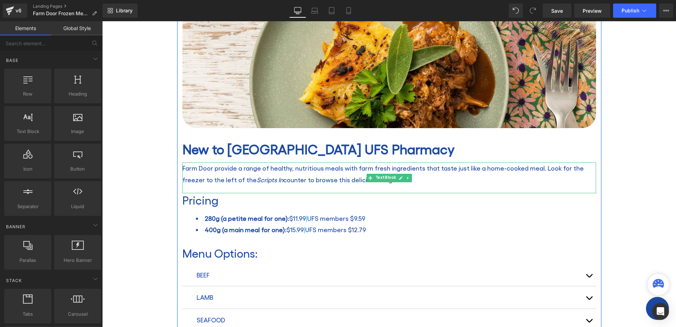
click at [533, 168] on p "Farm Door provide a range of healthy, nutritious meals with farm fresh ingredie…" at bounding box center [389, 173] width 414 height 23
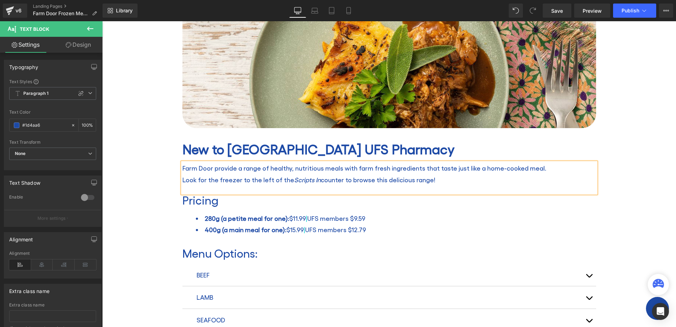
click at [465, 178] on p "Look for the freezer to the left of the Scripts In counter to browse this delic…" at bounding box center [389, 179] width 414 height 11
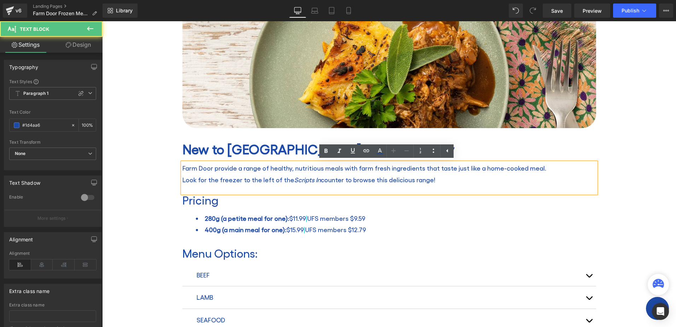
click at [554, 170] on p "Farm Door provide a range of healthy, nutritious meals with farm fresh ingredie…" at bounding box center [389, 167] width 414 height 11
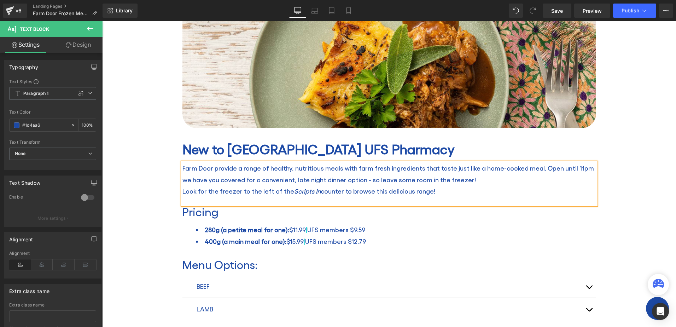
click at [535, 169] on p "Farm Door provide a range of healthy, nutritious meals with farm fresh ingredie…" at bounding box center [389, 173] width 414 height 23
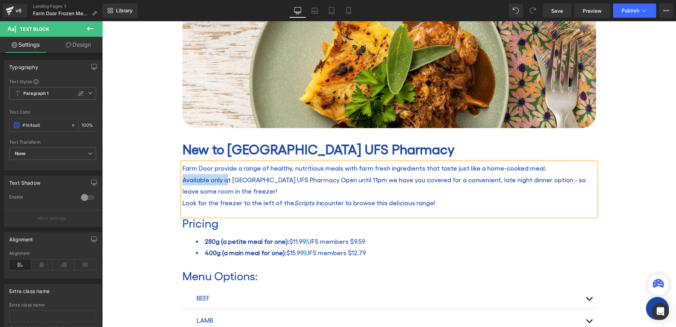
drag, startPoint x: 226, startPoint y: 177, endPoint x: 181, endPoint y: 177, distance: 45.3
click at [182, 177] on p "Available only at [GEOGRAPHIC_DATA] UFS Pharmacy Open until 11pm we have you co…" at bounding box center [389, 185] width 414 height 23
click at [298, 178] on p "Exclusive to [GEOGRAPHIC_DATA] UFS Pharmacy Open until 11pm we have you covered…" at bounding box center [389, 185] width 414 height 23
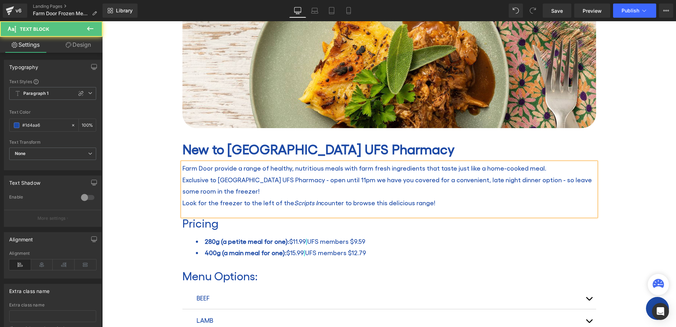
click at [341, 188] on p "Exclusive to [GEOGRAPHIC_DATA] UFS Pharmacy - open until 11pm we have you cover…" at bounding box center [389, 185] width 414 height 23
click at [346, 180] on p "Exclusive to [GEOGRAPHIC_DATA] UFS Pharmacy - open until 11pm we have you cover…" at bounding box center [389, 185] width 414 height 23
drag, startPoint x: 393, startPoint y: 177, endPoint x: 446, endPoint y: 176, distance: 53.4
click at [446, 176] on p "Exclusive to [GEOGRAPHIC_DATA] UFS Pharmacy - open until 11pm so you can call i…" at bounding box center [389, 185] width 414 height 23
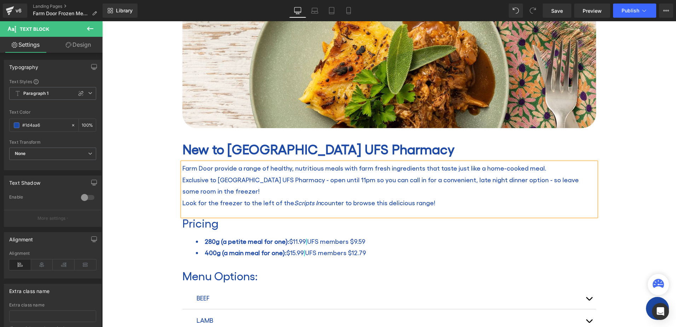
click at [509, 180] on p "Exclusive to [GEOGRAPHIC_DATA] UFS Pharmacy - open until 11pm so you can call i…" at bounding box center [389, 185] width 414 height 23
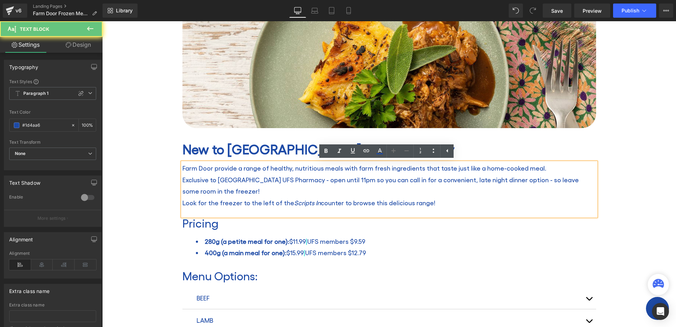
click at [510, 178] on p "Exclusive to [GEOGRAPHIC_DATA] UFS Pharmacy - open until 11pm so you can call i…" at bounding box center [389, 185] width 414 height 23
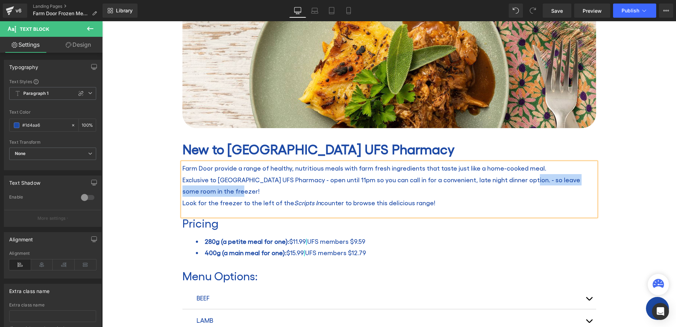
drag, startPoint x: 517, startPoint y: 189, endPoint x: 514, endPoint y: 179, distance: 10.9
click at [514, 179] on p "Exclusive to [GEOGRAPHIC_DATA] UFS Pharmacy - open until 11pm so you can call i…" at bounding box center [389, 185] width 414 height 23
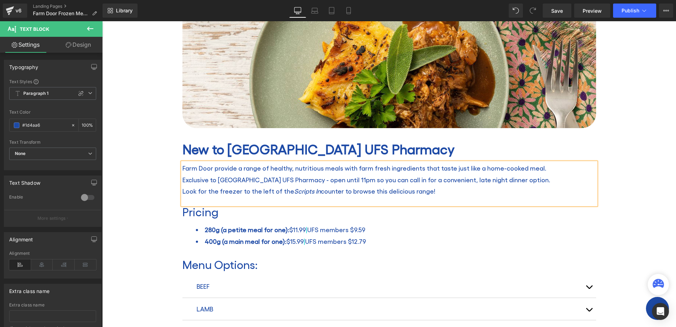
click at [146, 176] on div "Farm Door Frozen Meals Heading Home / Farm Door Frozen Meals Breadcrumbs Row Ro…" at bounding box center [389, 240] width 574 height 667
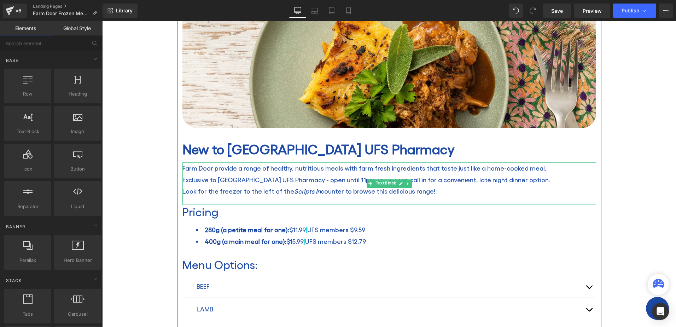
click at [549, 165] on p "Farm Door provide a range of healthy, nutritious meals with farm fresh ingredie…" at bounding box center [389, 167] width 414 height 11
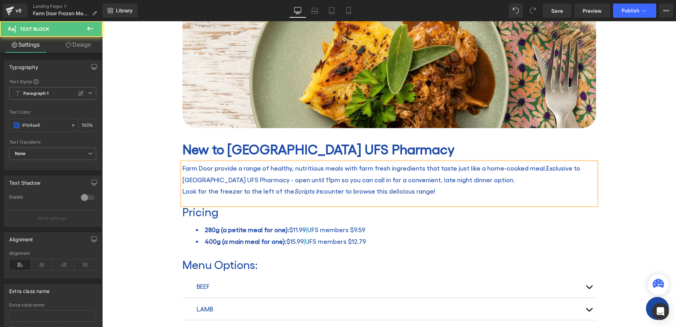
click at [486, 178] on p "Farm Door provide a range of healthy, nutritious meals with farm fresh ingredie…" at bounding box center [389, 173] width 414 height 23
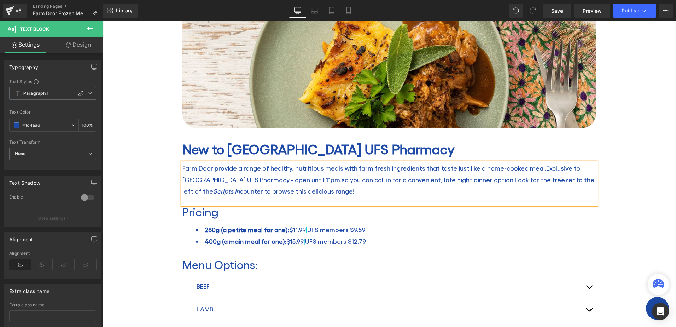
click at [151, 171] on div "Farm Door Frozen Meals Heading Home / Farm Door Frozen Meals Breadcrumbs Row Ro…" at bounding box center [389, 240] width 574 height 667
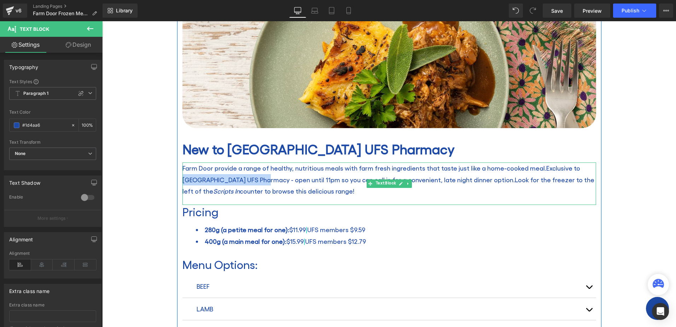
drag, startPoint x: 569, startPoint y: 167, endPoint x: 241, endPoint y: 178, distance: 327.9
click at [241, 178] on span "Exclusive to [GEOGRAPHIC_DATA] UFS Pharmacy - open until 11pm so you can call i…" at bounding box center [381, 173] width 398 height 19
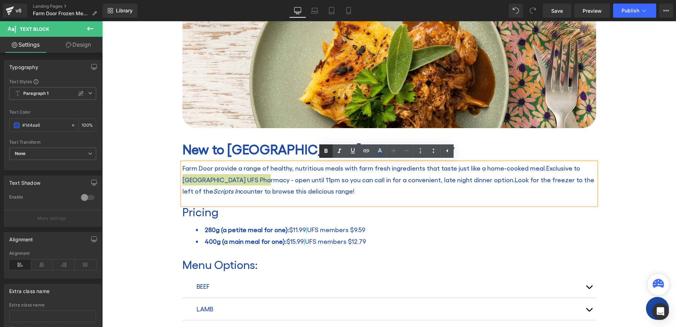
click at [325, 148] on icon at bounding box center [326, 151] width 8 height 8
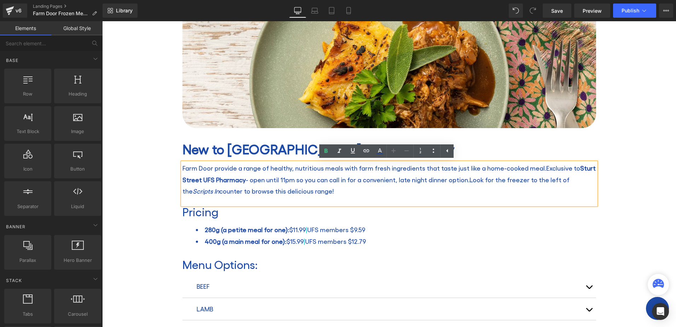
click at [148, 164] on div "Farm Door Frozen Meals Heading Home / Farm Door Frozen Meals Breadcrumbs Row Ro…" at bounding box center [389, 240] width 574 height 667
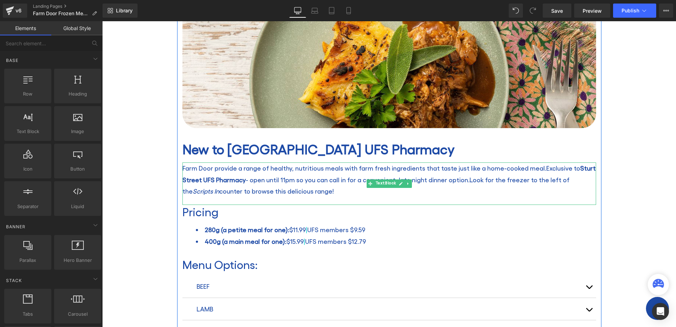
click at [246, 180] on span "- open until 11pm so you can call in for a convenient, late night dinner option." at bounding box center [358, 179] width 224 height 7
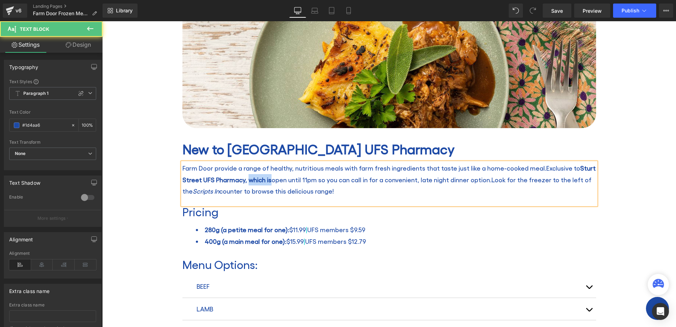
drag, startPoint x: 267, startPoint y: 179, endPoint x: 245, endPoint y: 180, distance: 21.2
click at [245, 180] on span "Sturt Street UFS Pharmacy, which is" at bounding box center [388, 173] width 413 height 19
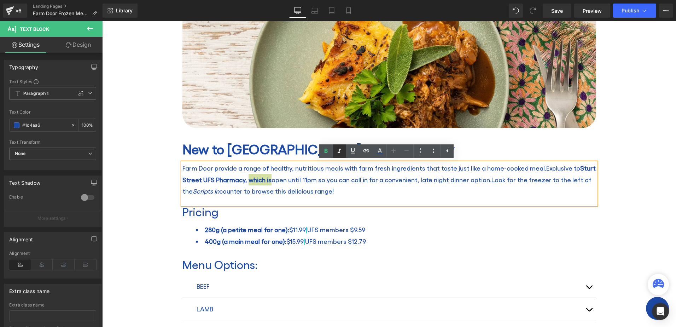
click at [333, 151] on link at bounding box center [339, 150] width 13 height 13
click at [327, 151] on icon at bounding box center [326, 151] width 3 height 4
click at [335, 152] on icon at bounding box center [339, 151] width 8 height 8
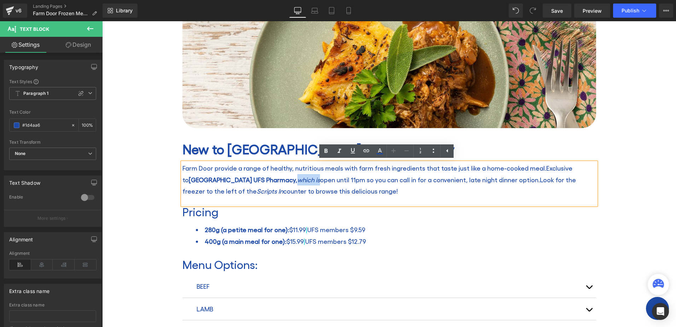
drag, startPoint x: 266, startPoint y: 176, endPoint x: 245, endPoint y: 180, distance: 21.7
click at [297, 180] on span "which is" at bounding box center [308, 179] width 23 height 7
drag, startPoint x: 340, startPoint y: 153, endPoint x: 333, endPoint y: 156, distance: 8.3
click at [340, 153] on icon at bounding box center [339, 151] width 8 height 8
click at [320, 178] on span "open until 11pm so you can call in for a convenient, late night dinner option." at bounding box center [430, 179] width 220 height 7
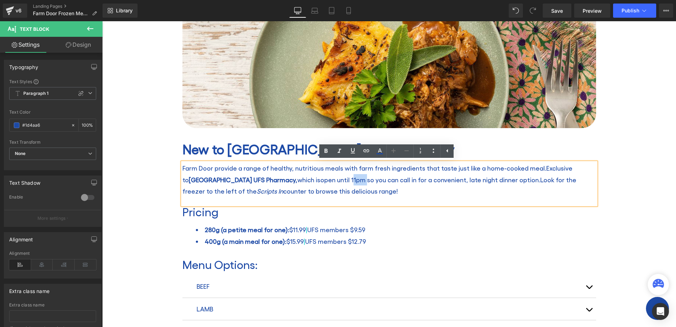
drag, startPoint x: 311, startPoint y: 178, endPoint x: 298, endPoint y: 179, distance: 13.8
click at [320, 179] on span "open until 11pm so you can call in for a convenient, late night dinner option." at bounding box center [430, 179] width 220 height 7
click at [327, 152] on icon at bounding box center [326, 151] width 3 height 4
click at [323, 186] on p "Farm Door provide a range of healthy, nutritious meals with farm fresh ingredie…" at bounding box center [389, 179] width 414 height 34
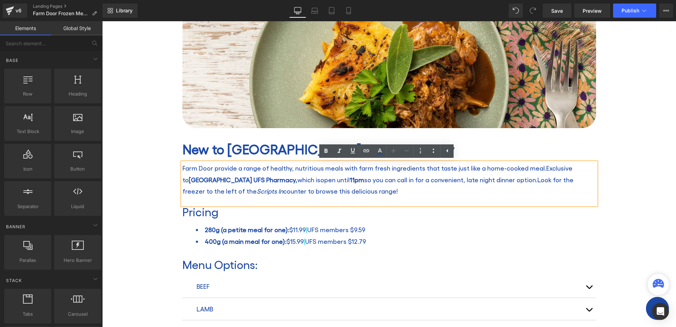
click at [644, 177] on div "Farm Door Frozen Meals Heading Home / Farm Door Frozen Meals Breadcrumbs Row Ro…" at bounding box center [389, 240] width 574 height 667
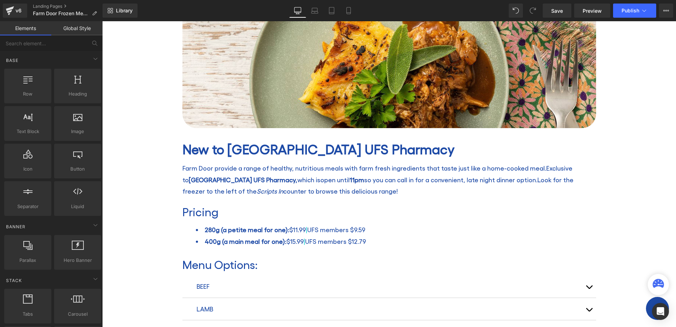
scroll to position [212, 0]
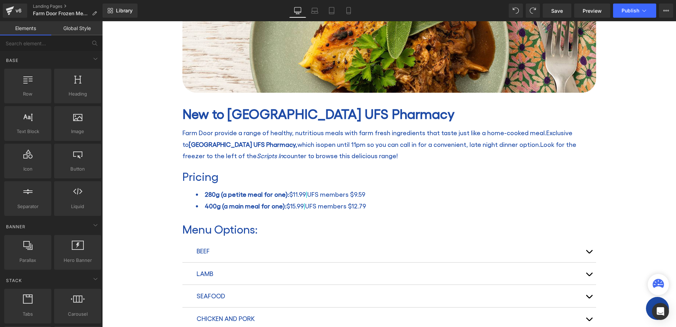
click at [625, 159] on div "Farm Door Frozen Meals Heading Home / Farm Door Frozen Meals Breadcrumbs Row Ro…" at bounding box center [389, 205] width 574 height 667
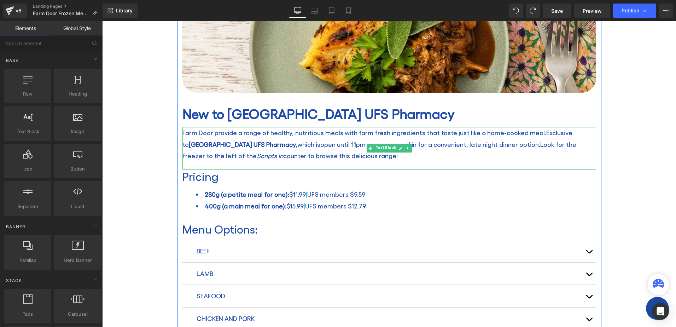
click at [320, 145] on span "open until 11pm so you can call in for a convenient, late night dinner option." at bounding box center [430, 143] width 220 height 7
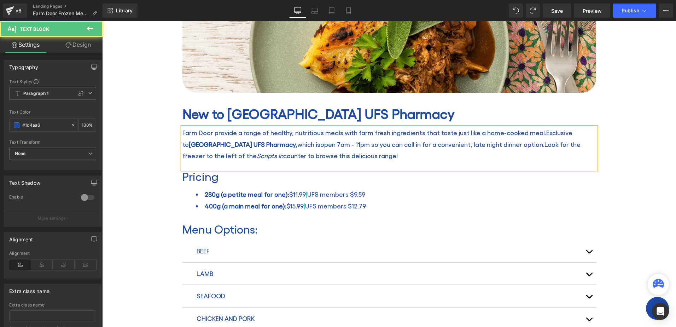
click at [486, 144] on span "open 7am - 11pm so you can call in for a convenient, late night dinner option." at bounding box center [432, 143] width 224 height 7
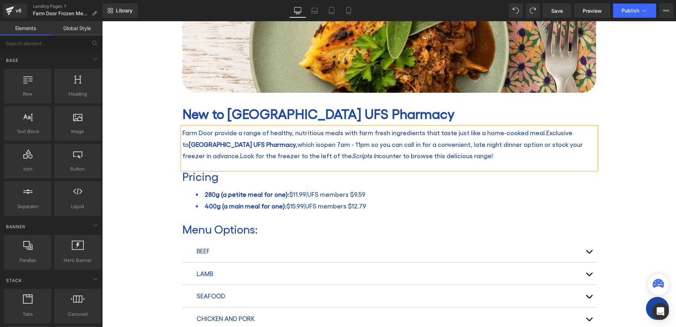
click at [624, 153] on div "Farm Door Frozen Meals Heading Home / Farm Door Frozen Meals Breadcrumbs Row Ro…" at bounding box center [389, 205] width 574 height 667
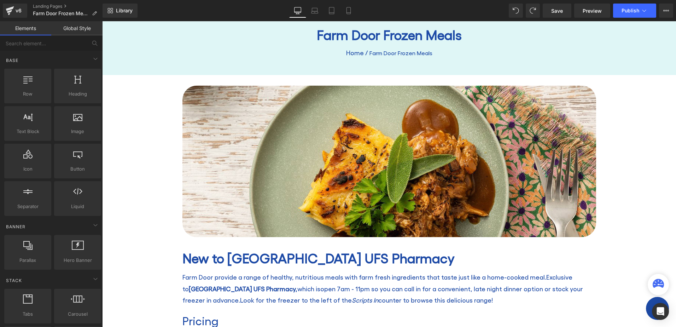
scroll to position [71, 0]
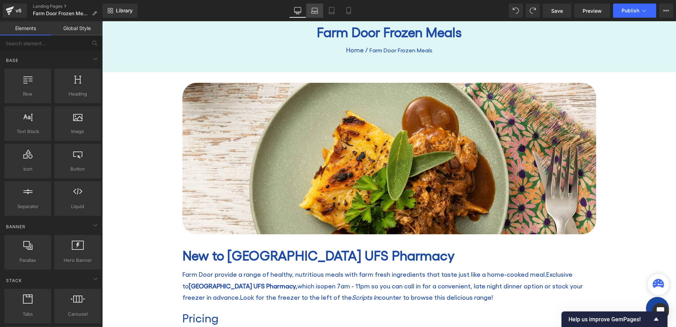
click at [320, 11] on link "Laptop" at bounding box center [314, 11] width 17 height 14
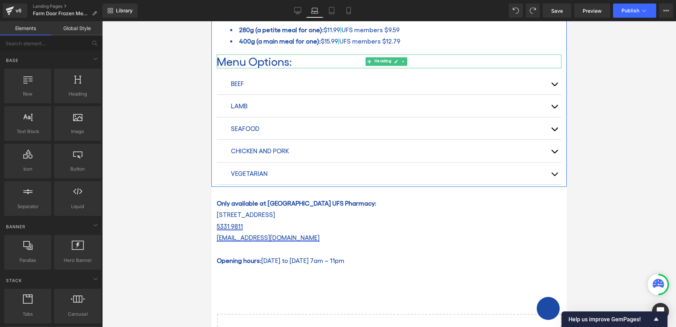
scroll to position [389, 0]
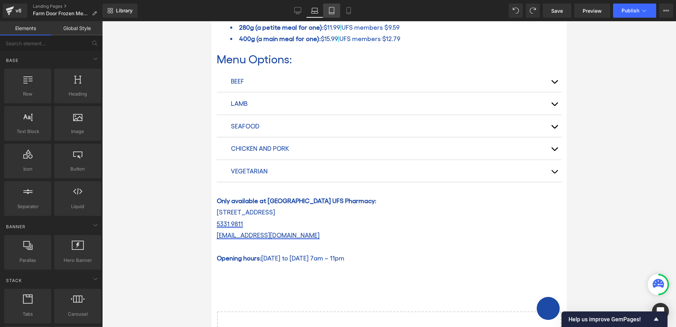
click at [333, 11] on icon at bounding box center [331, 10] width 7 height 7
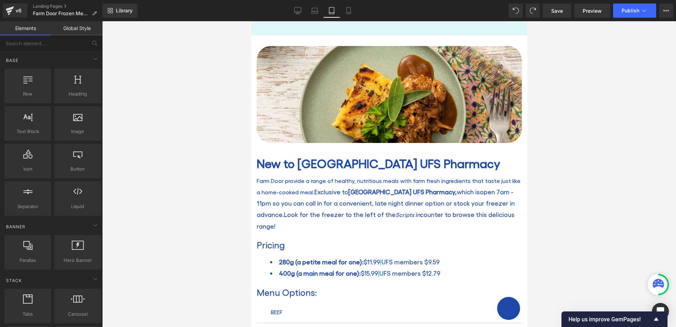
scroll to position [88, 0]
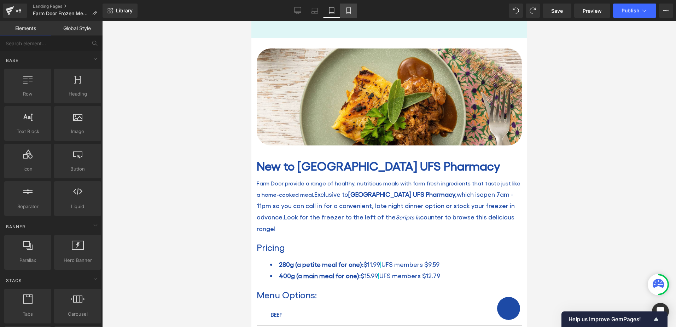
click at [350, 10] on icon at bounding box center [348, 10] width 7 height 7
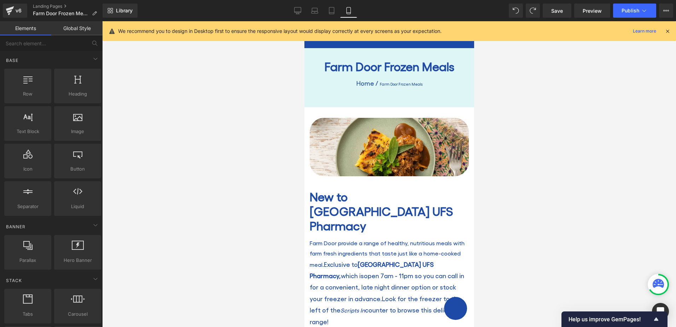
scroll to position [0, 0]
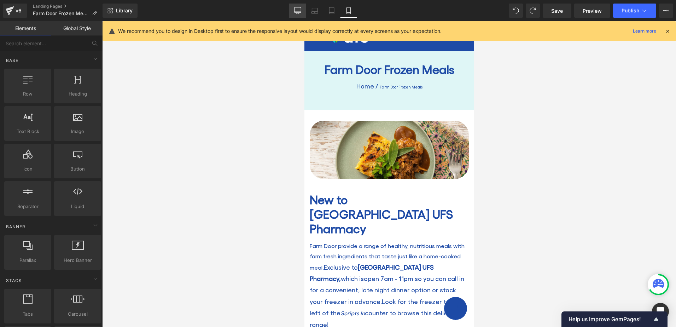
click at [298, 9] on icon at bounding box center [297, 10] width 7 height 7
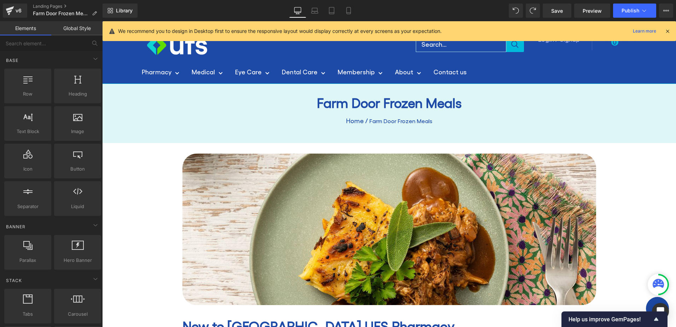
click at [666, 31] on icon at bounding box center [667, 31] width 6 height 6
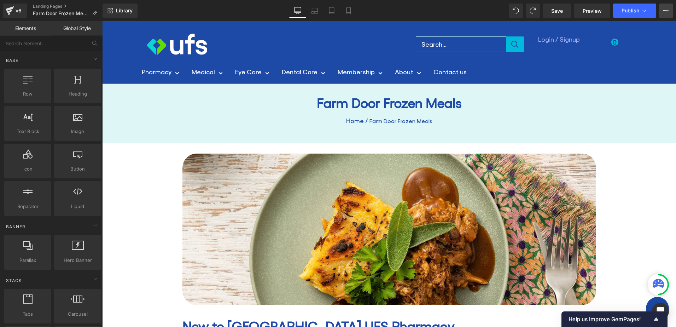
click at [666, 10] on icon at bounding box center [666, 10] width 2 height 1
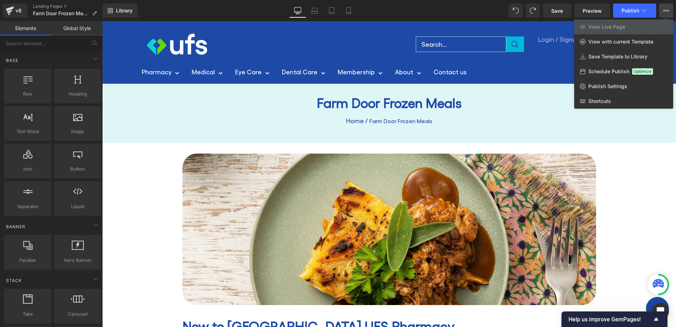
click at [641, 172] on div at bounding box center [389, 173] width 574 height 305
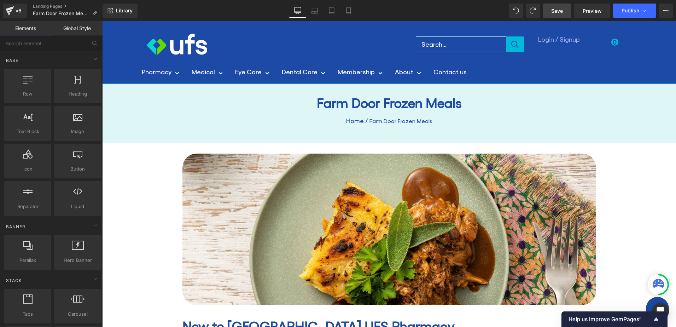
click at [562, 8] on span "Save" at bounding box center [557, 10] width 12 height 7
click at [593, 7] on span "Preview" at bounding box center [592, 10] width 19 height 7
